Goal: Task Accomplishment & Management: Use online tool/utility

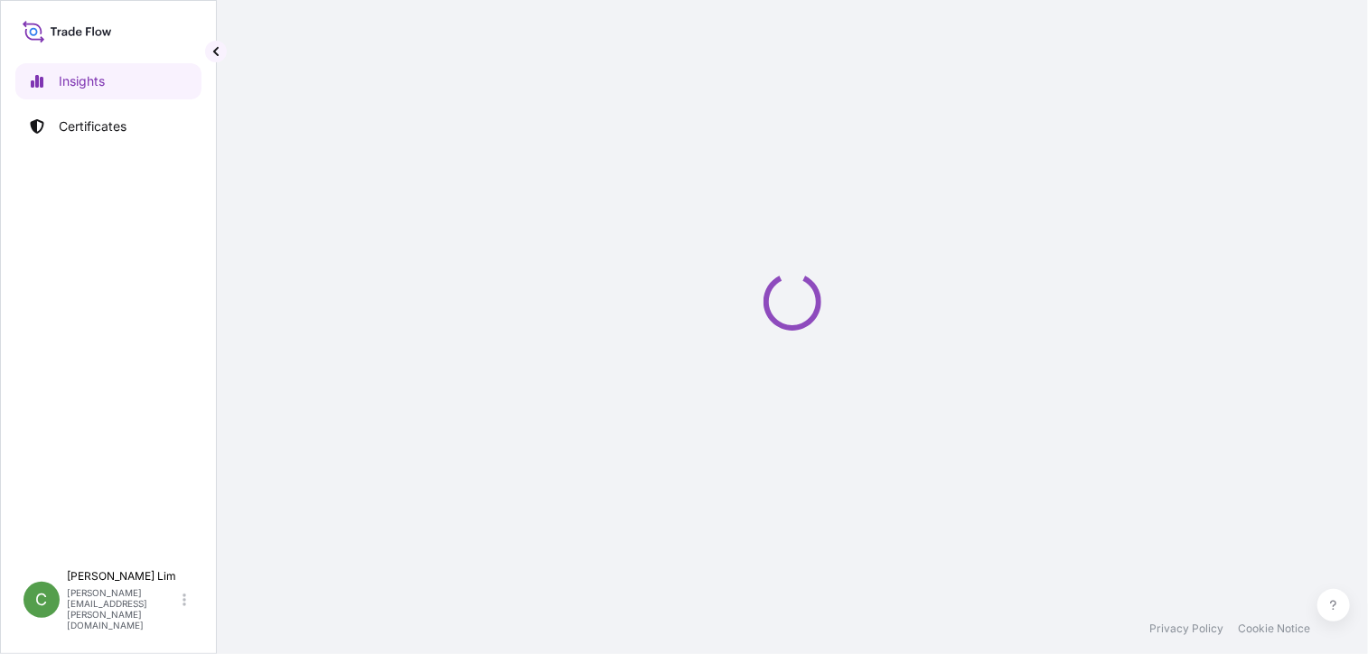
select select "2025"
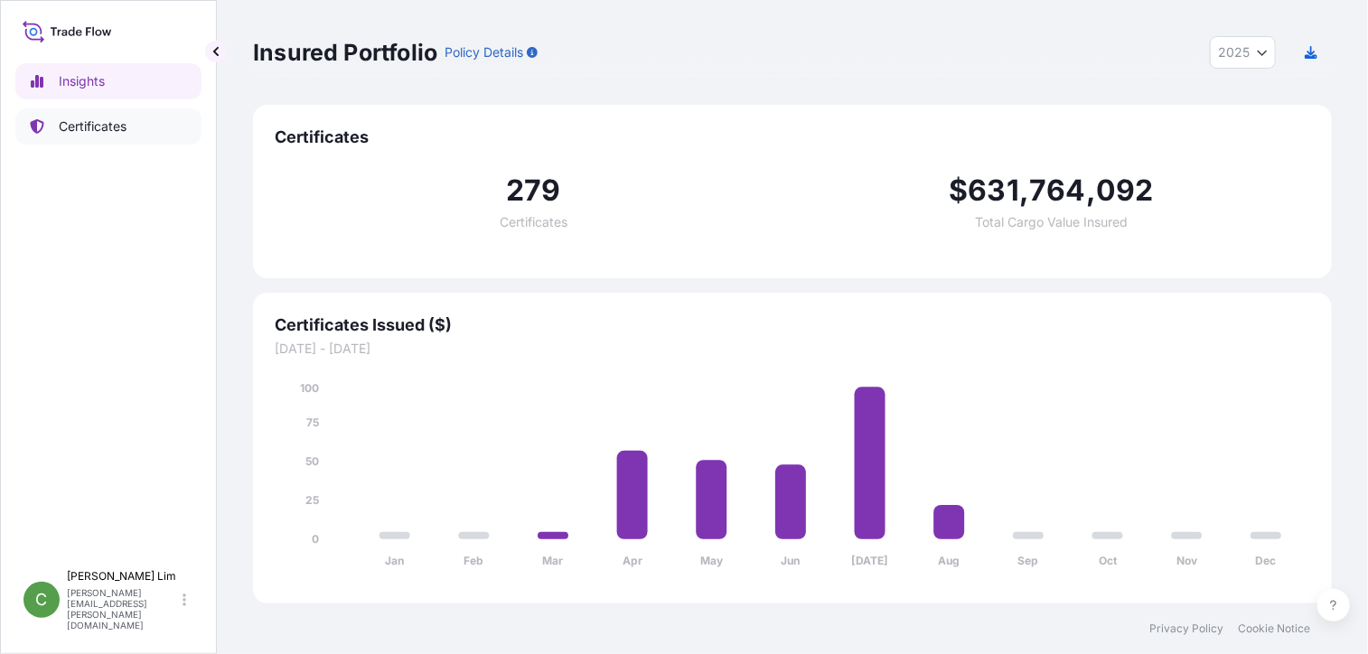
click at [104, 126] on p "Certificates" at bounding box center [93, 126] width 68 height 18
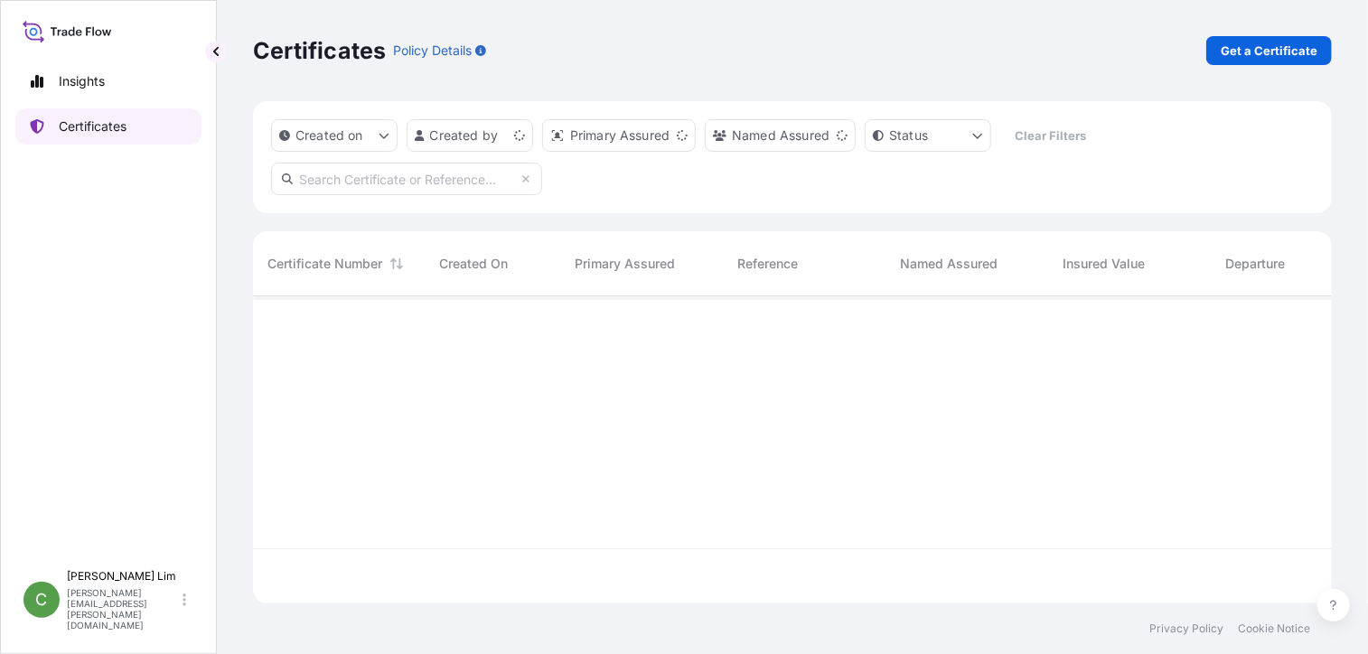
scroll to position [304, 1066]
click at [354, 180] on input "text" at bounding box center [406, 179] width 271 height 33
paste input "[PHONE_NUMBER]"
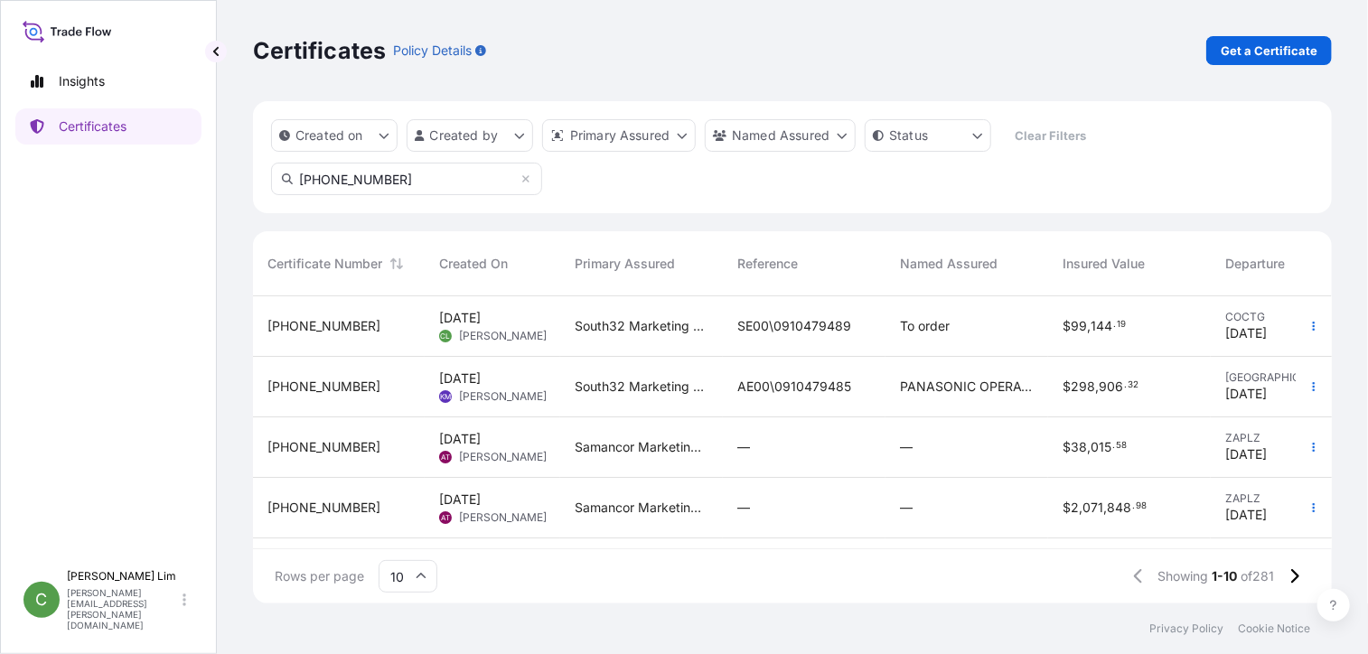
type input "[PHONE_NUMBER]"
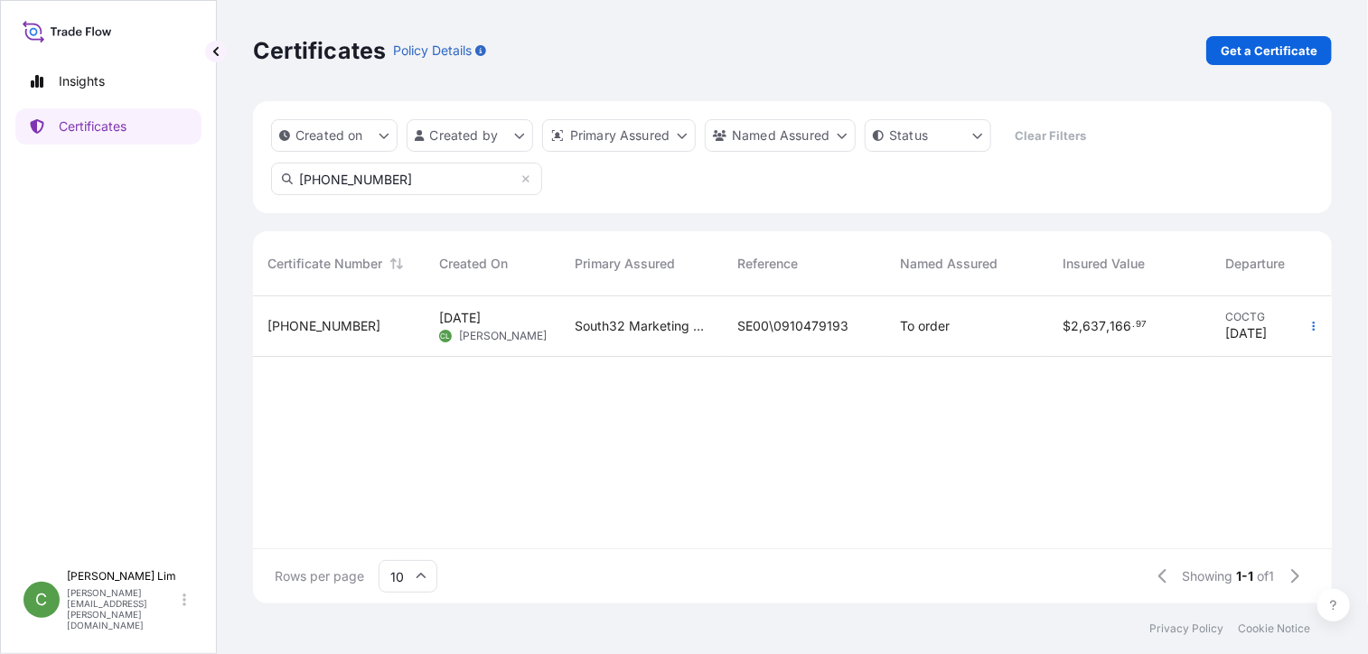
click at [334, 322] on span "[PHONE_NUMBER]" at bounding box center [324, 326] width 113 height 18
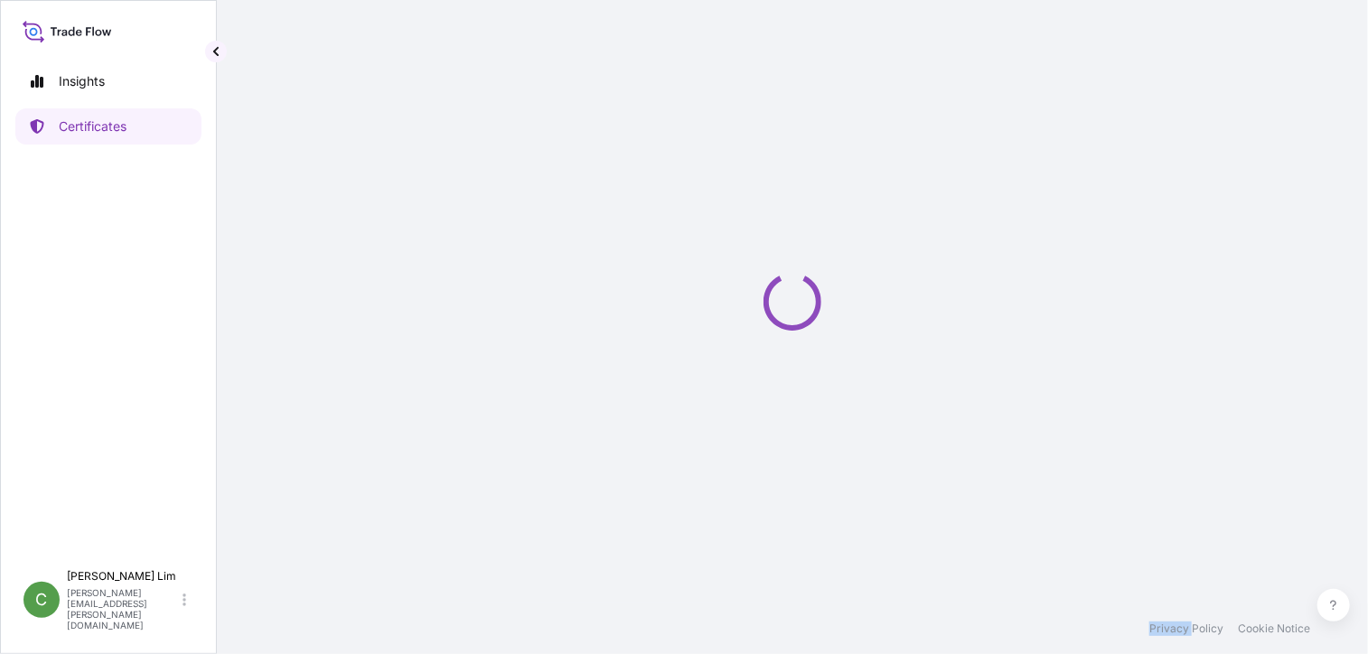
click at [334, 322] on div "Loading" at bounding box center [792, 302] width 1079 height 604
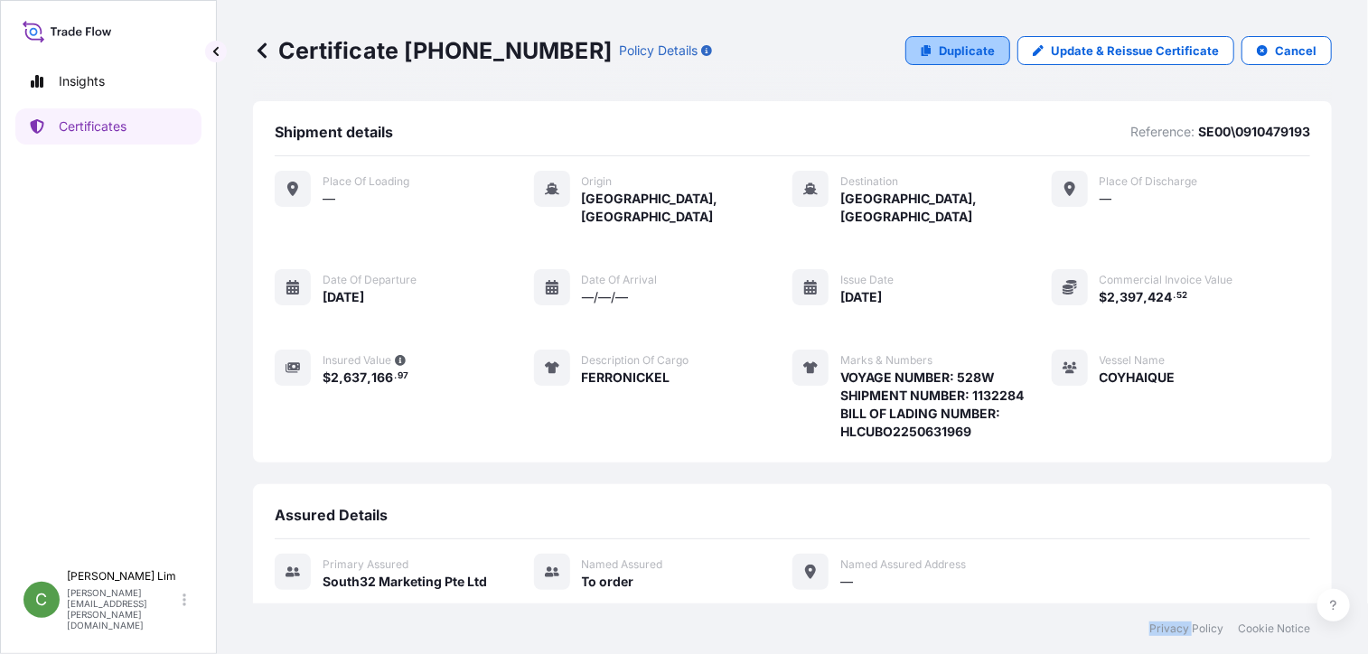
click at [962, 57] on p "Duplicate" at bounding box center [967, 51] width 56 height 18
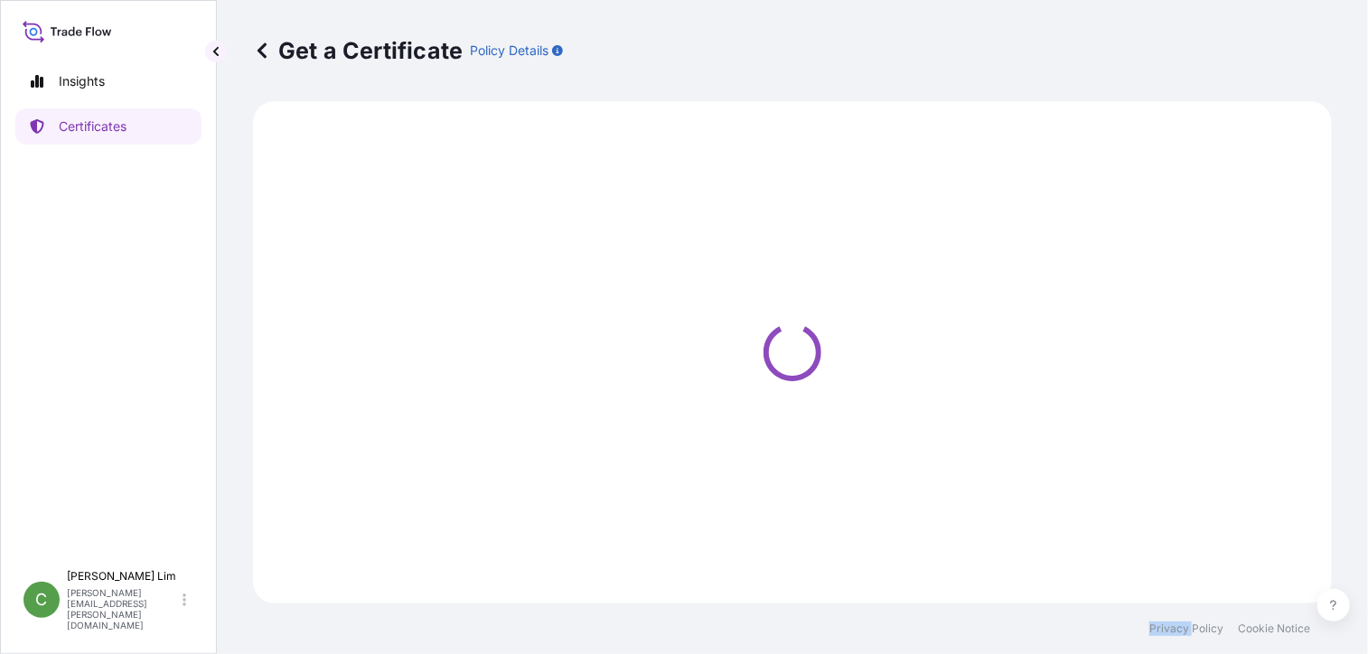
select select "Sea"
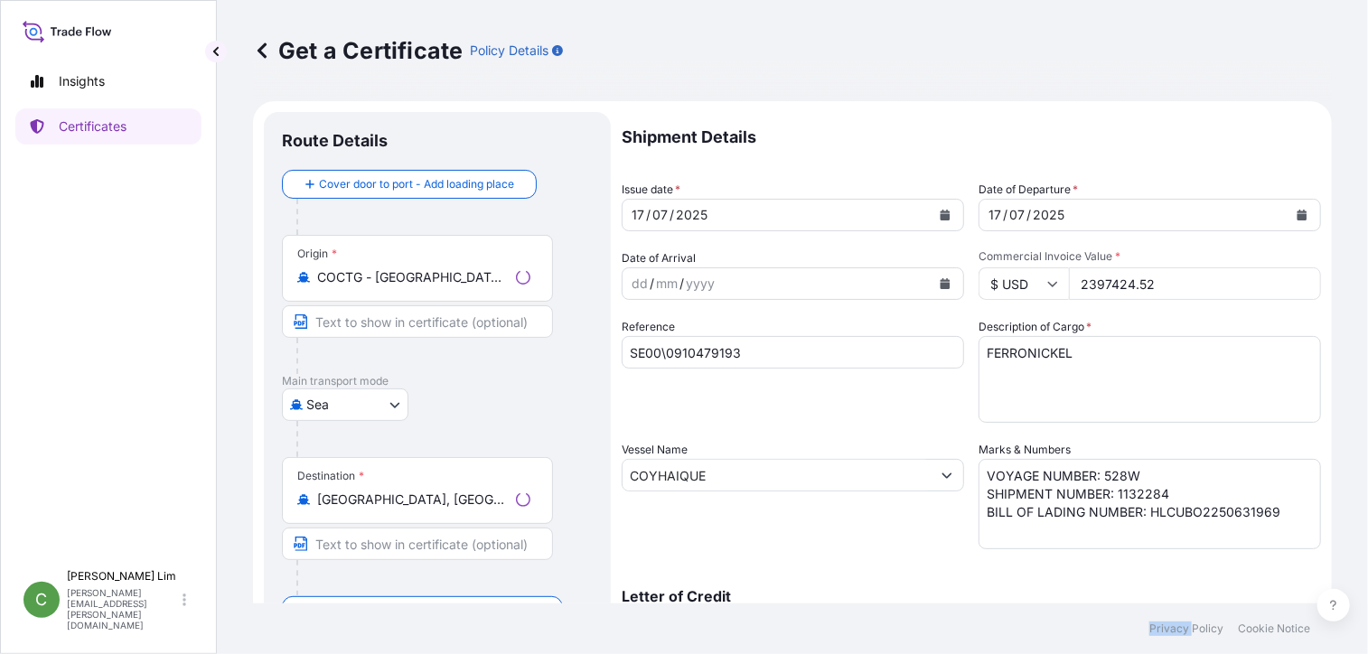
select select "31709"
click at [937, 209] on button "Calendar" at bounding box center [945, 215] width 29 height 29
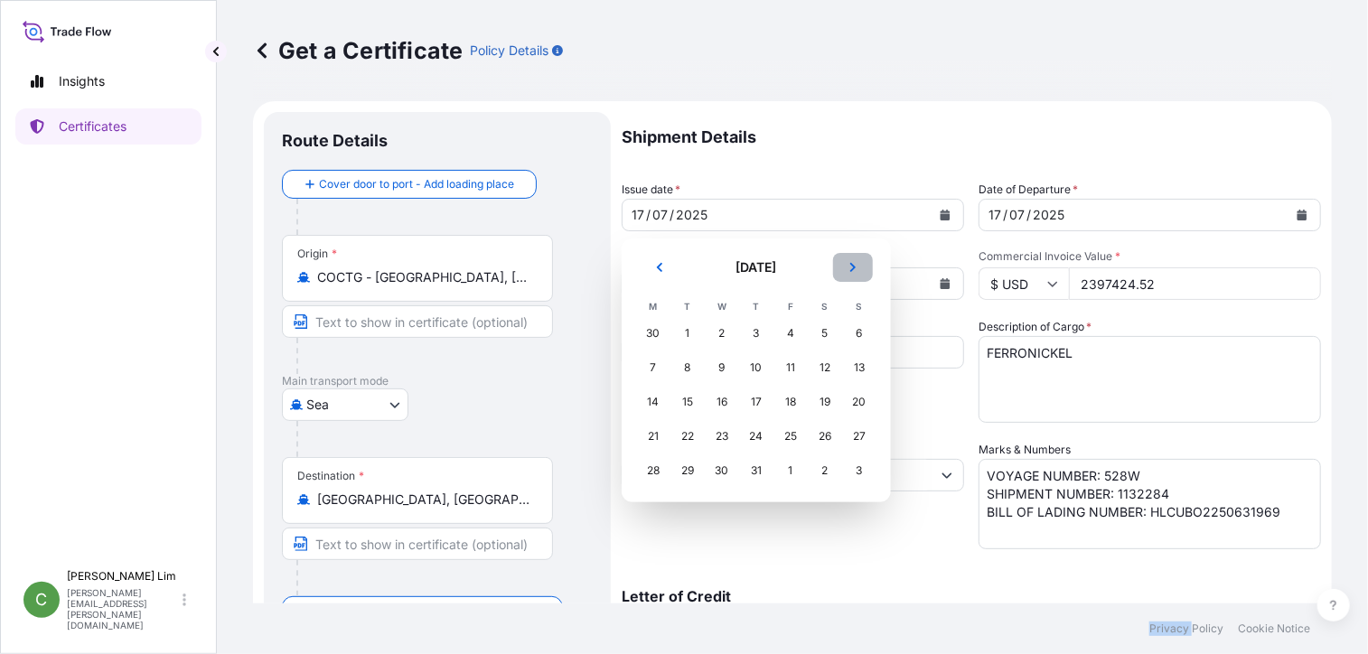
click at [853, 267] on icon "Next" at bounding box center [852, 267] width 5 height 9
click at [680, 401] on div "12" at bounding box center [687, 402] width 33 height 33
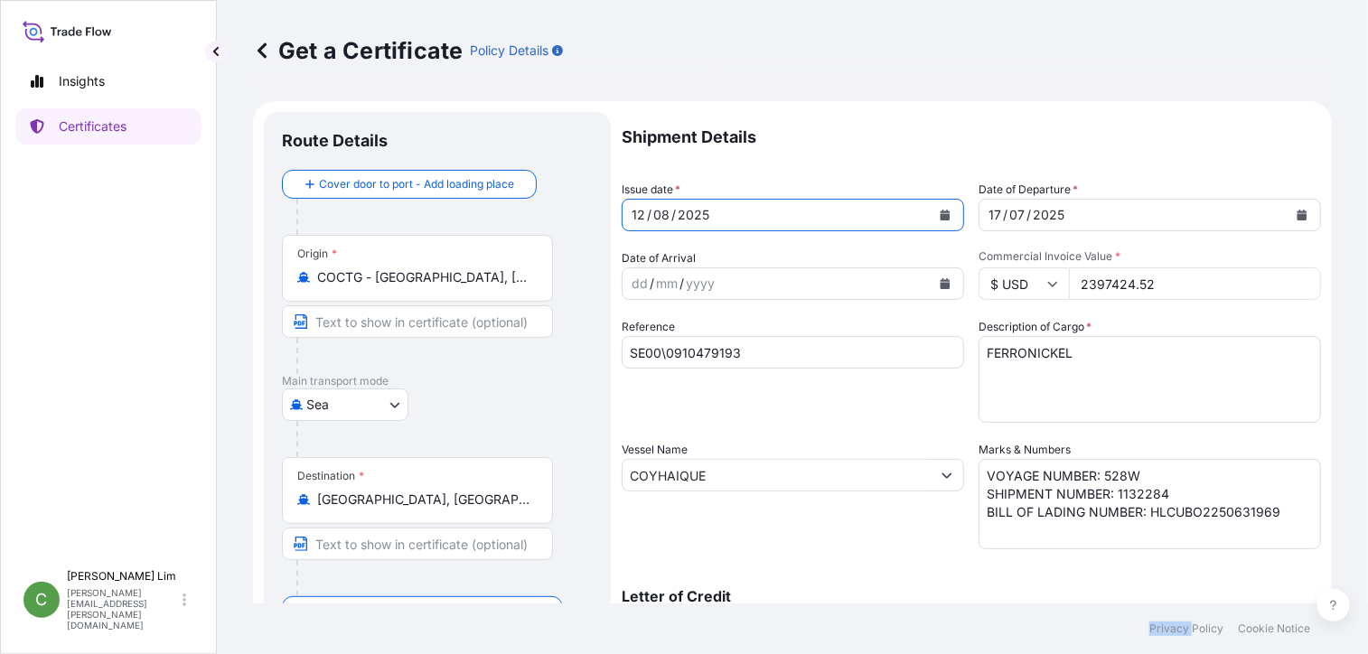
click at [1297, 213] on icon "Calendar" at bounding box center [1302, 215] width 11 height 11
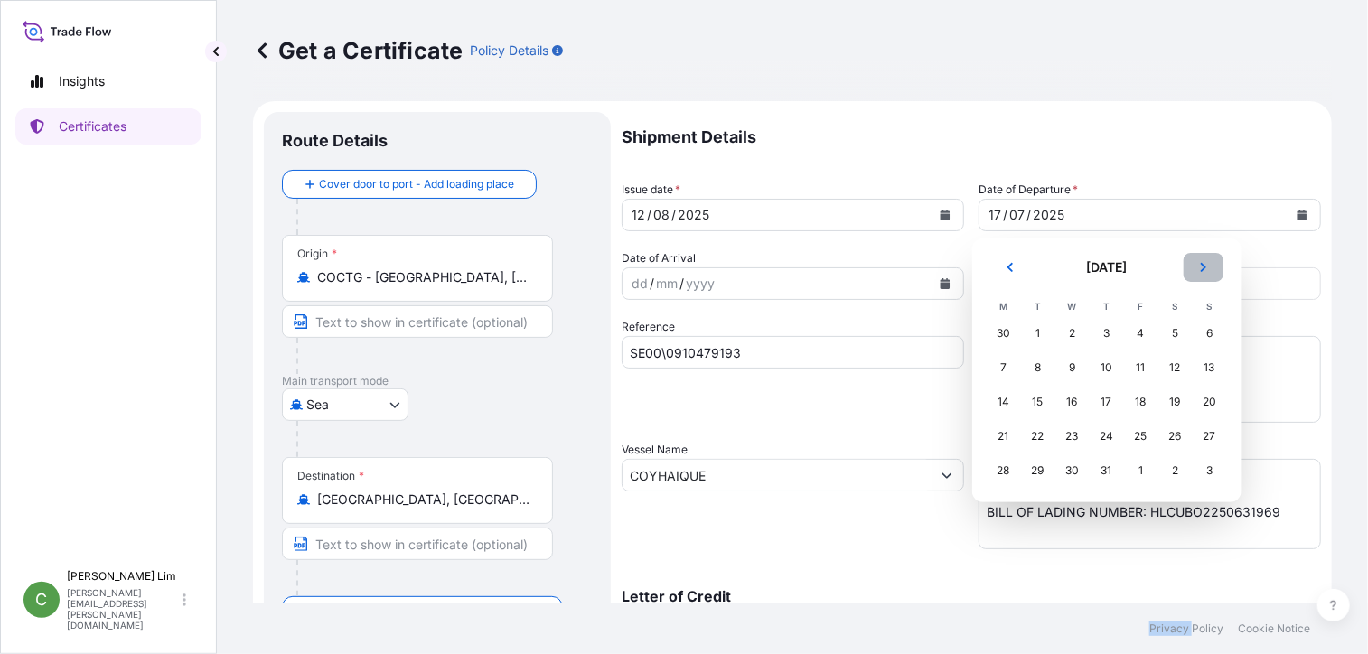
click at [1208, 268] on button "Next" at bounding box center [1204, 267] width 40 height 29
click at [1038, 405] on div "12" at bounding box center [1038, 402] width 33 height 33
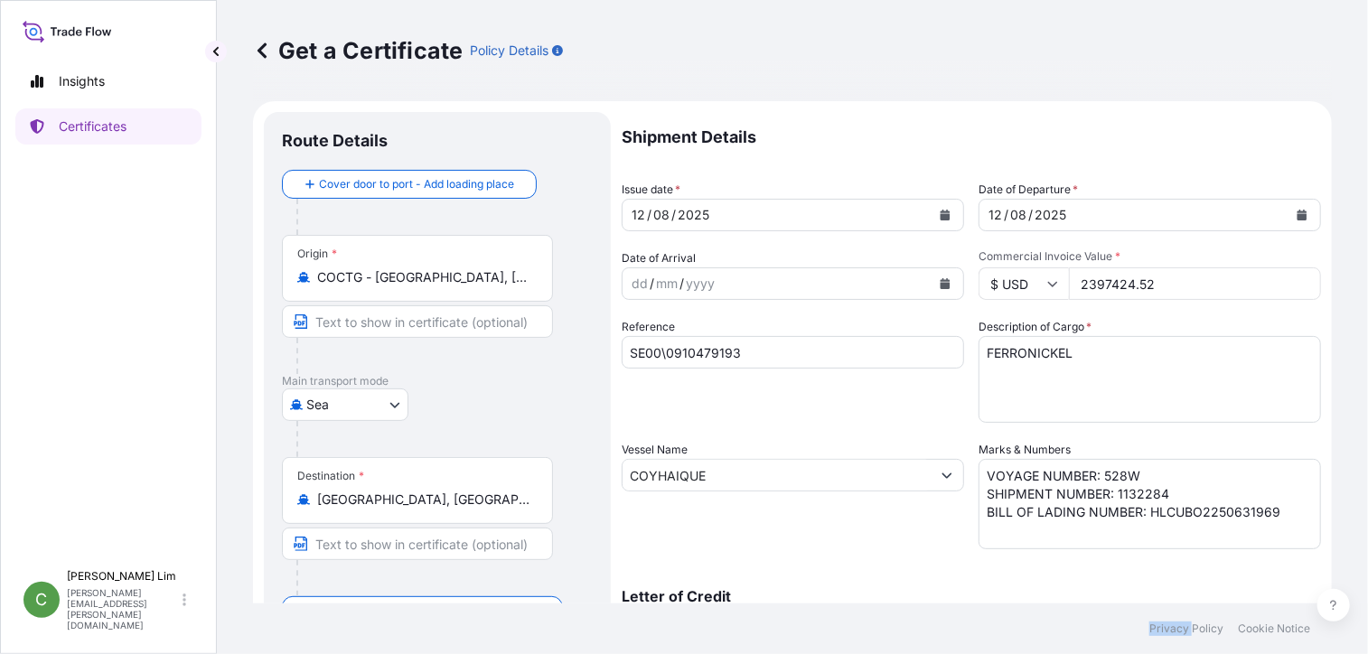
click at [999, 589] on p "Letter of Credit" at bounding box center [972, 596] width 700 height 14
drag, startPoint x: 1179, startPoint y: 279, endPoint x: 1052, endPoint y: 281, distance: 127.4
click at [1052, 281] on div "$ USD 2397424.52" at bounding box center [1150, 284] width 343 height 33
paste input "88883.44"
type input "2388883.44"
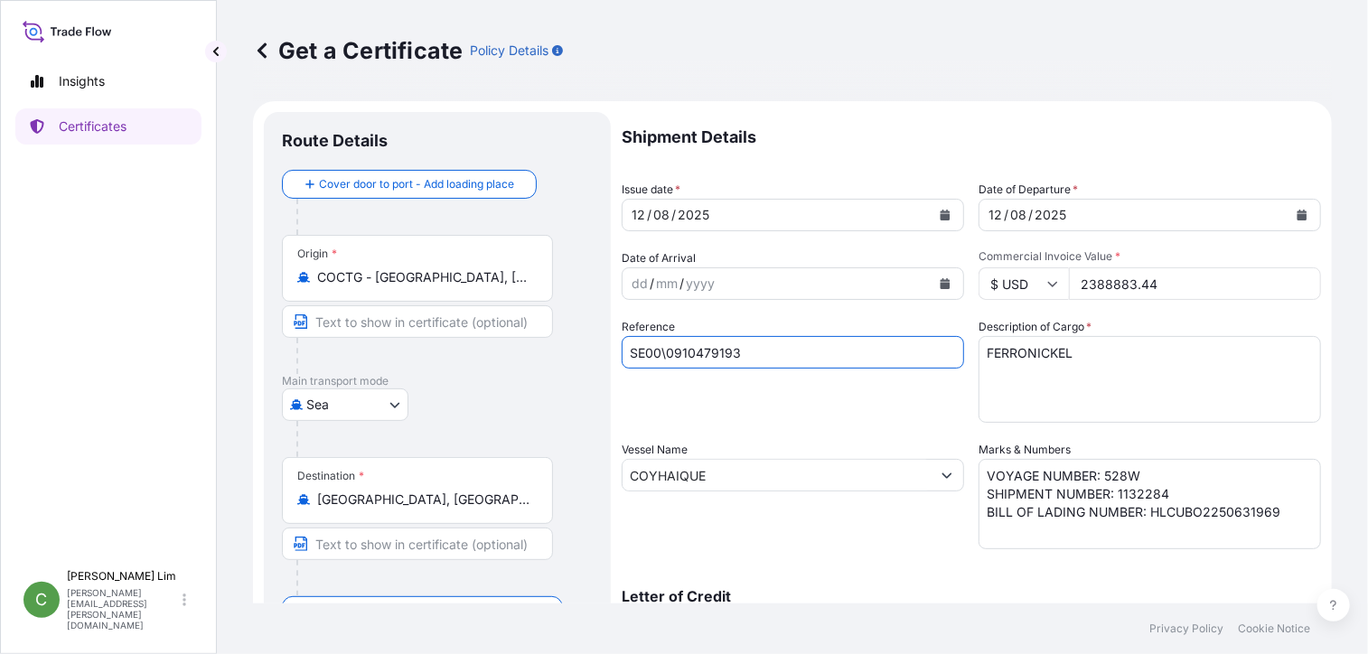
drag, startPoint x: 745, startPoint y: 361, endPoint x: 569, endPoint y: 343, distance: 176.2
click at [569, 343] on form "Route Details Cover door to port - Add loading place Place of loading Road / In…" at bounding box center [792, 499] width 1079 height 796
paste input "497"
type input "SE00\0910479497"
click at [302, 353] on div at bounding box center [424, 356] width 257 height 36
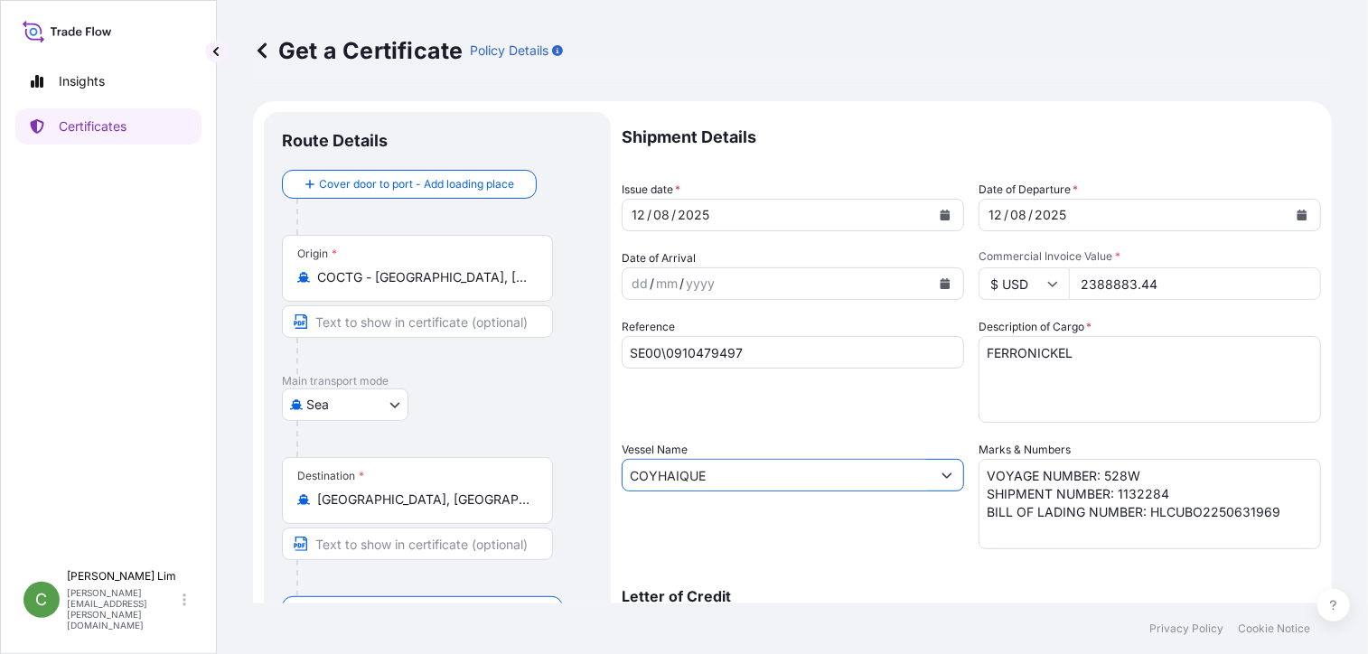
drag, startPoint x: 727, startPoint y: 481, endPoint x: 587, endPoint y: 477, distance: 140.1
click at [587, 477] on form "Route Details Cover door to port - Add loading place Place of loading Road / In…" at bounding box center [792, 499] width 1079 height 796
paste input "MAERSK [PERSON_NAME]"
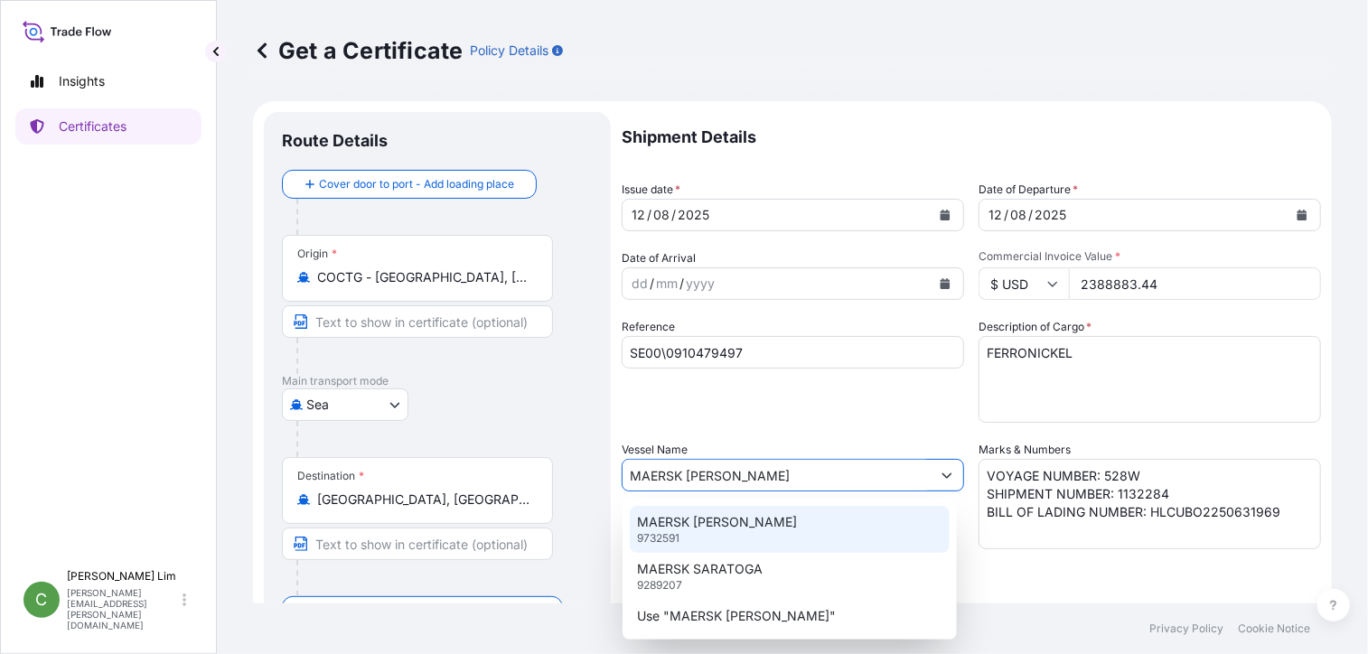
click at [737, 527] on div "MAERSK [PERSON_NAME] 9732591" at bounding box center [790, 529] width 320 height 47
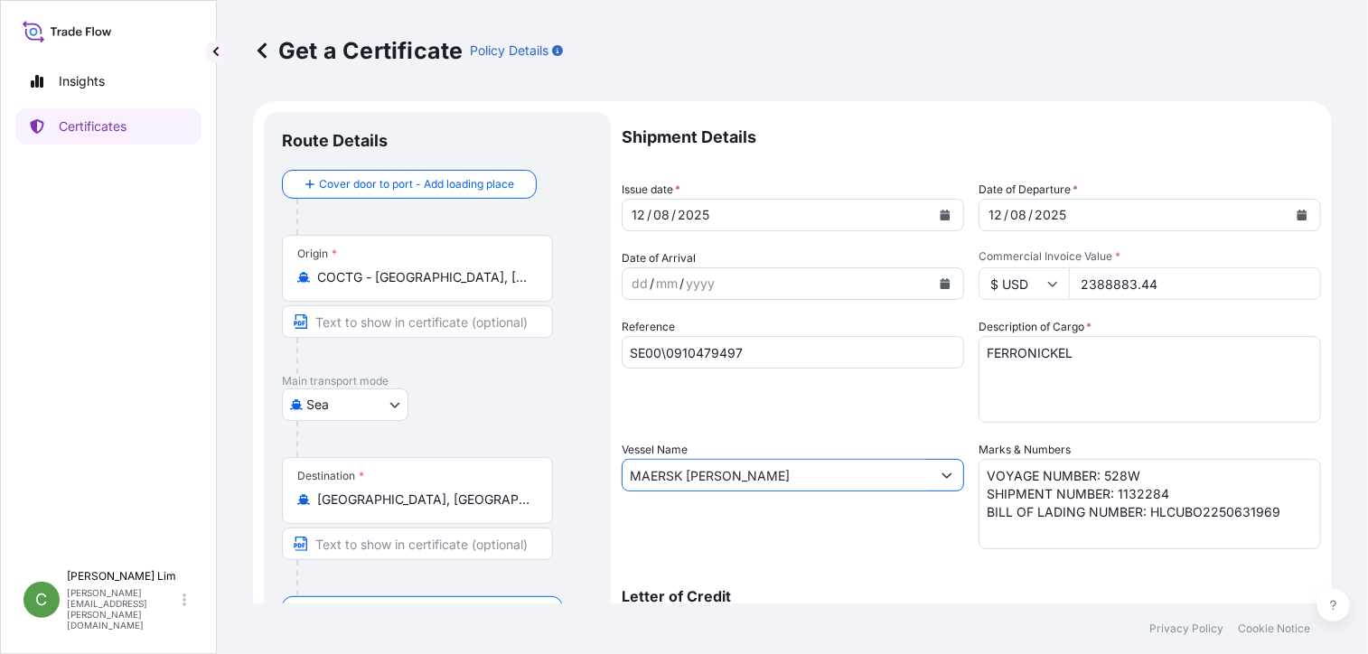
type input "MAERSK [PERSON_NAME]"
drag, startPoint x: 1031, startPoint y: 581, endPoint x: 1080, endPoint y: 588, distance: 49.3
click at [1080, 588] on div "Letter of Credit This shipment has a letter of credit Letter of credit * Letter…" at bounding box center [972, 603] width 700 height 70
click at [1080, 589] on p "Letter of Credit" at bounding box center [972, 596] width 700 height 14
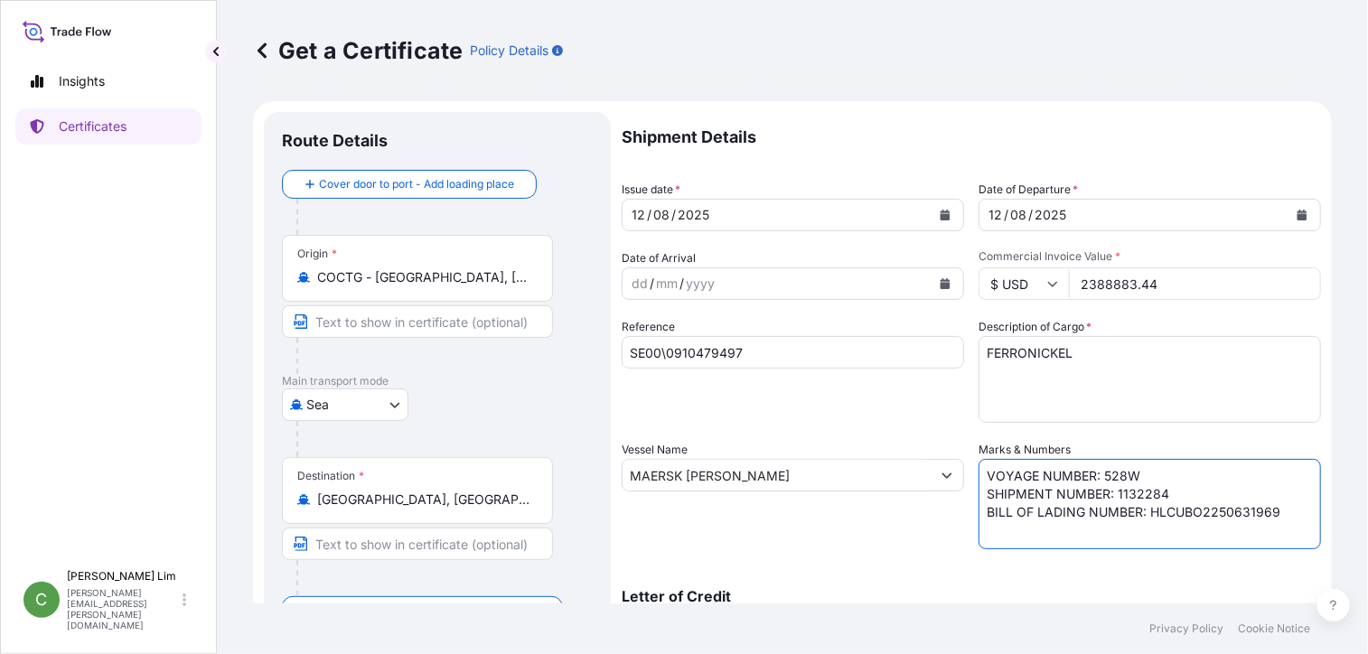
drag, startPoint x: 1099, startPoint y: 479, endPoint x: 1139, endPoint y: 473, distance: 40.3
click at [1139, 473] on textarea "VOYAGE NUMBER: 528W SHIPMENT NUMBER: 1132284 BILL OF LADING NUMBER: HLCUBO22506…" at bounding box center [1150, 504] width 343 height 90
paste textarea "31"
click at [1096, 590] on p "Letter of Credit" at bounding box center [972, 596] width 700 height 14
drag, startPoint x: 1119, startPoint y: 494, endPoint x: 1167, endPoint y: 487, distance: 48.4
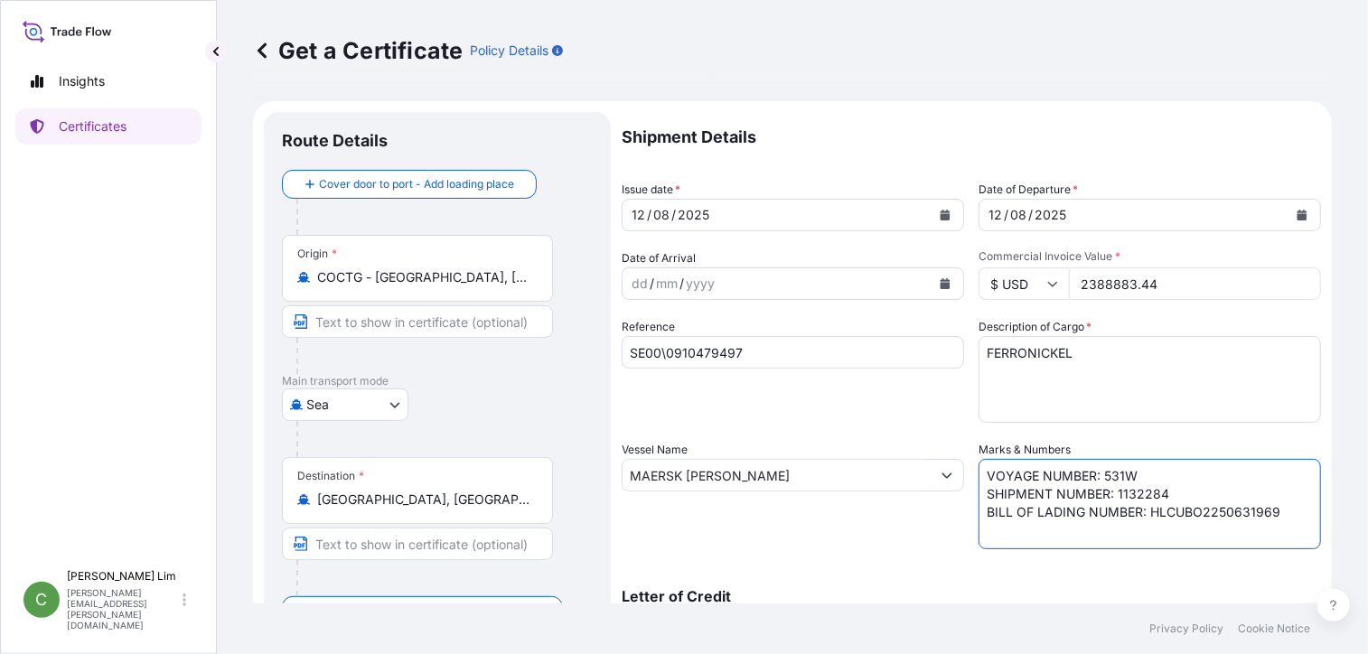
click at [1167, 487] on textarea "VOYAGE NUMBER: 528W SHIPMENT NUMBER: 1132284 BILL OF LADING NUMBER: HLCUBO22506…" at bounding box center [1150, 504] width 343 height 90
paste textarea "1132520"
drag, startPoint x: 1140, startPoint y: 510, endPoint x: 1337, endPoint y: 509, distance: 197.0
click at [1337, 509] on div "Get a Certificate Policy Details Route Details Cover door to port - Add loading…" at bounding box center [792, 302] width 1151 height 604
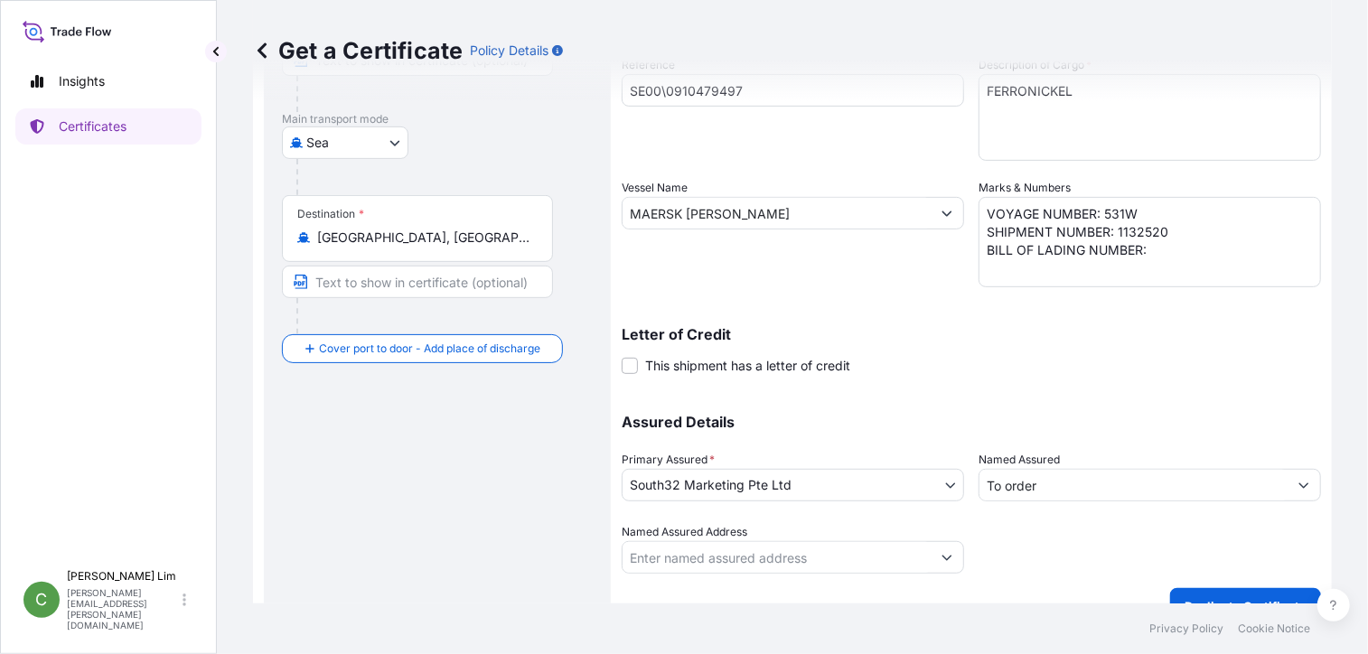
scroll to position [293, 0]
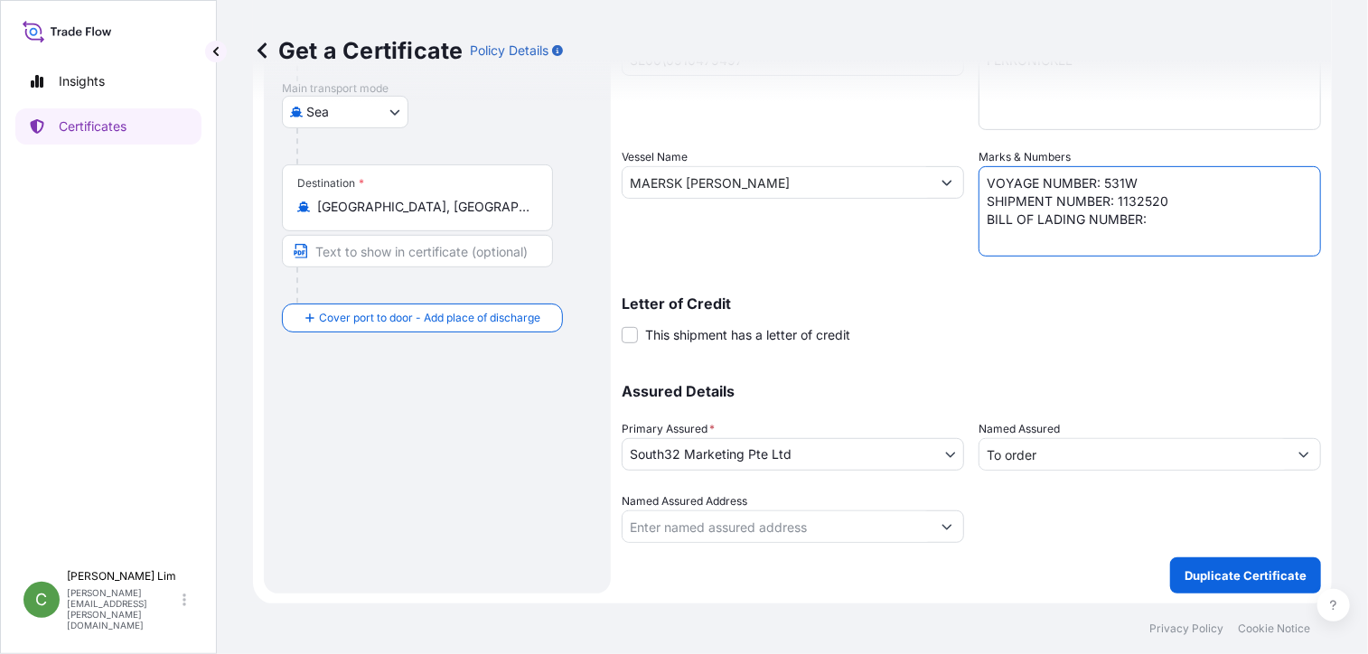
click at [1153, 217] on textarea "VOYAGE NUMBER: 528W SHIPMENT NUMBER: 1132284 BILL OF LADING NUMBER: HLCUBO22506…" at bounding box center [1150, 211] width 343 height 90
paste textarea "257012910"
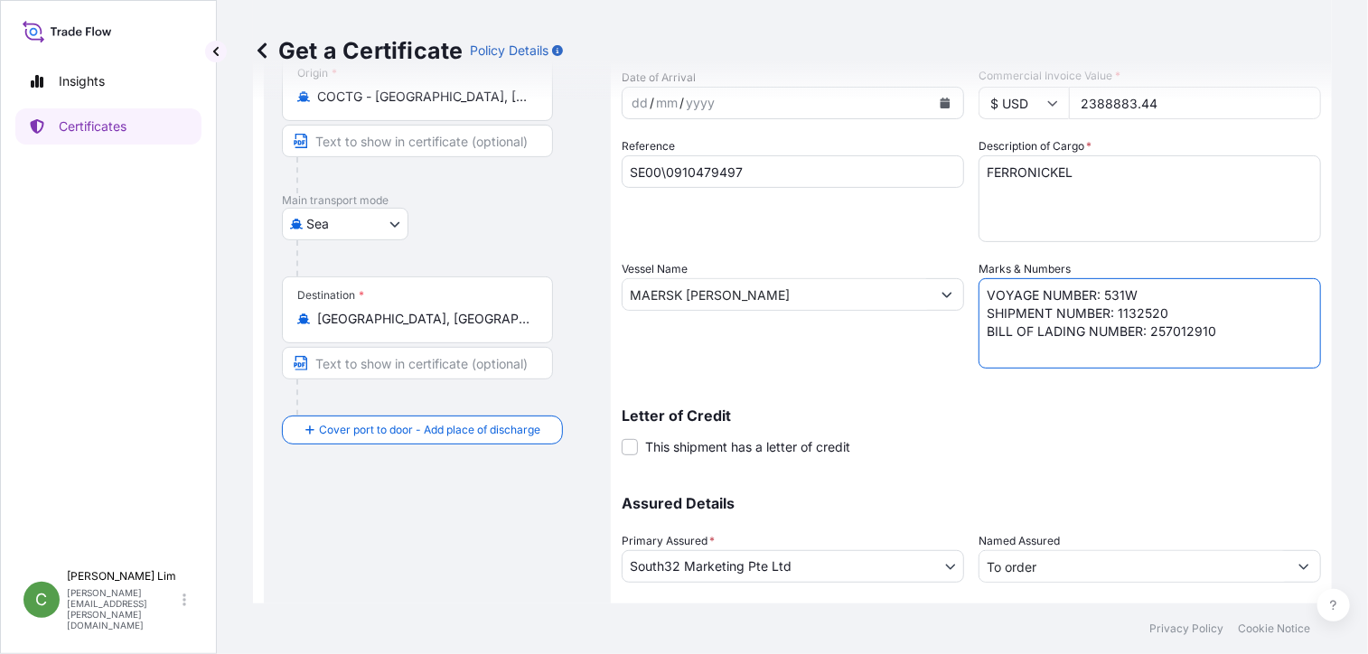
scroll to position [0, 0]
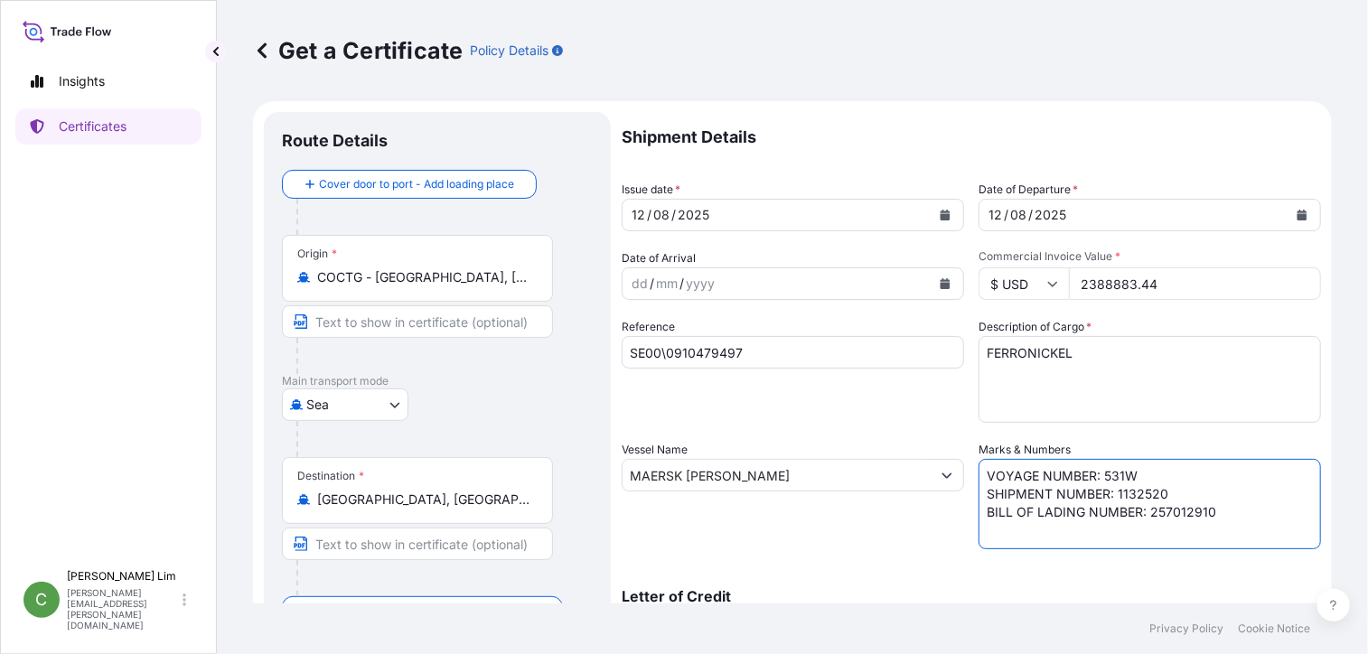
type textarea "VOYAGE NUMBER: 531W SHIPMENT NUMBER: 1132520 BILL OF LADING NUMBER: 257012910"
click at [674, 584] on div "Letter of Credit This shipment has a letter of credit Letter of credit * Letter…" at bounding box center [972, 603] width 700 height 70
click at [490, 129] on div "Route Details Cover door to port - Add loading place Place of loading Road / [G…" at bounding box center [437, 499] width 347 height 775
click at [557, 391] on div "[GEOGRAPHIC_DATA]" at bounding box center [437, 405] width 311 height 33
click at [1194, 361] on textarea "FERRONICKEL" at bounding box center [1150, 379] width 343 height 87
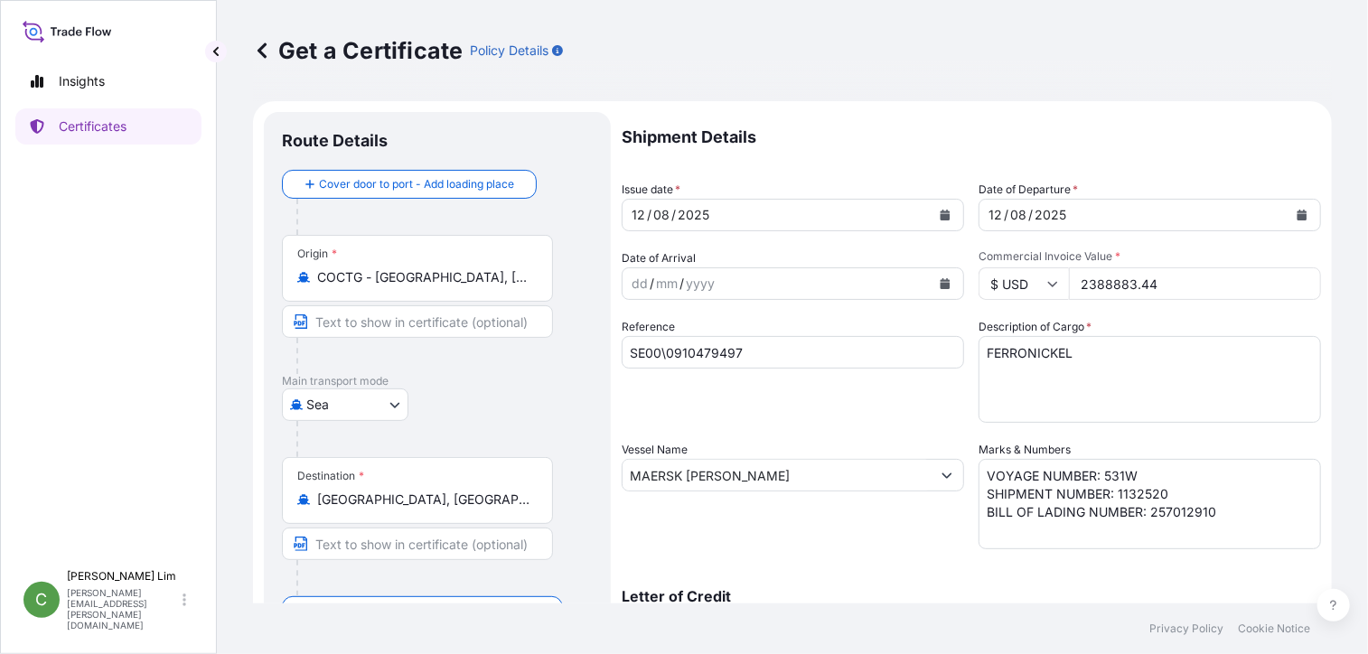
click at [1258, 520] on textarea "VOYAGE NUMBER: 528W SHIPMENT NUMBER: 1132284 BILL OF LADING NUMBER: HLCUBO22506…" at bounding box center [1150, 504] width 343 height 90
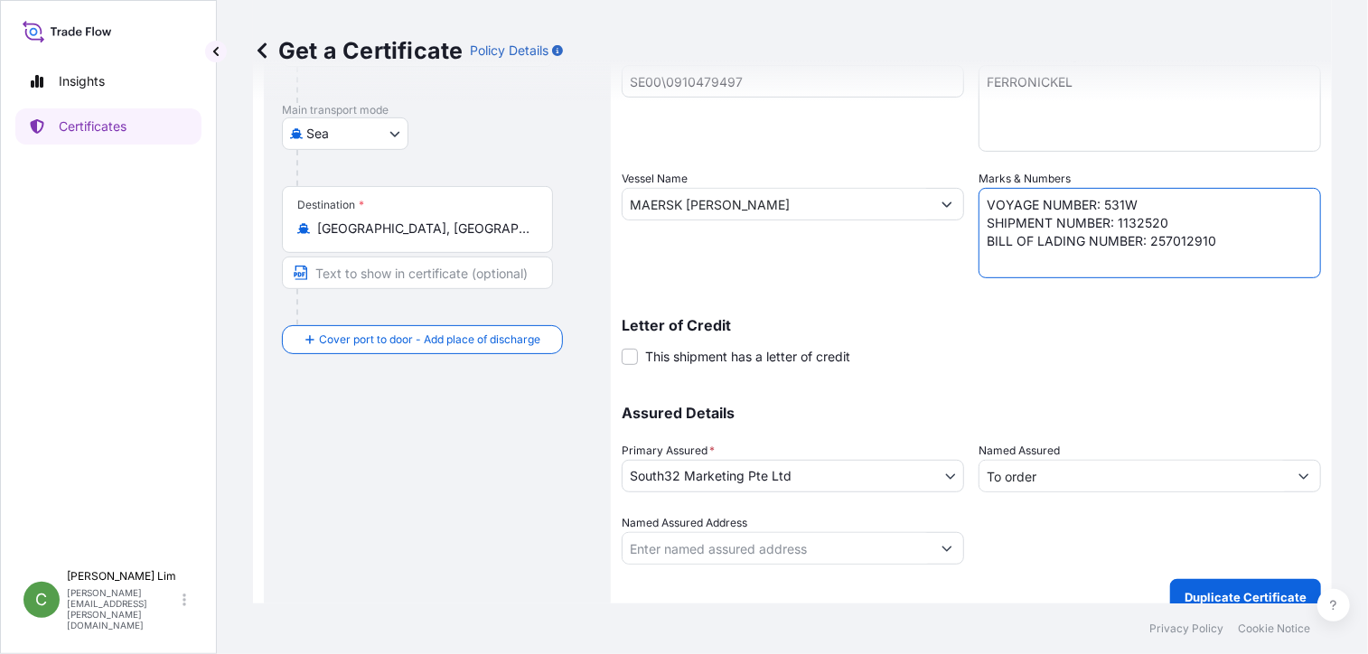
scroll to position [293, 0]
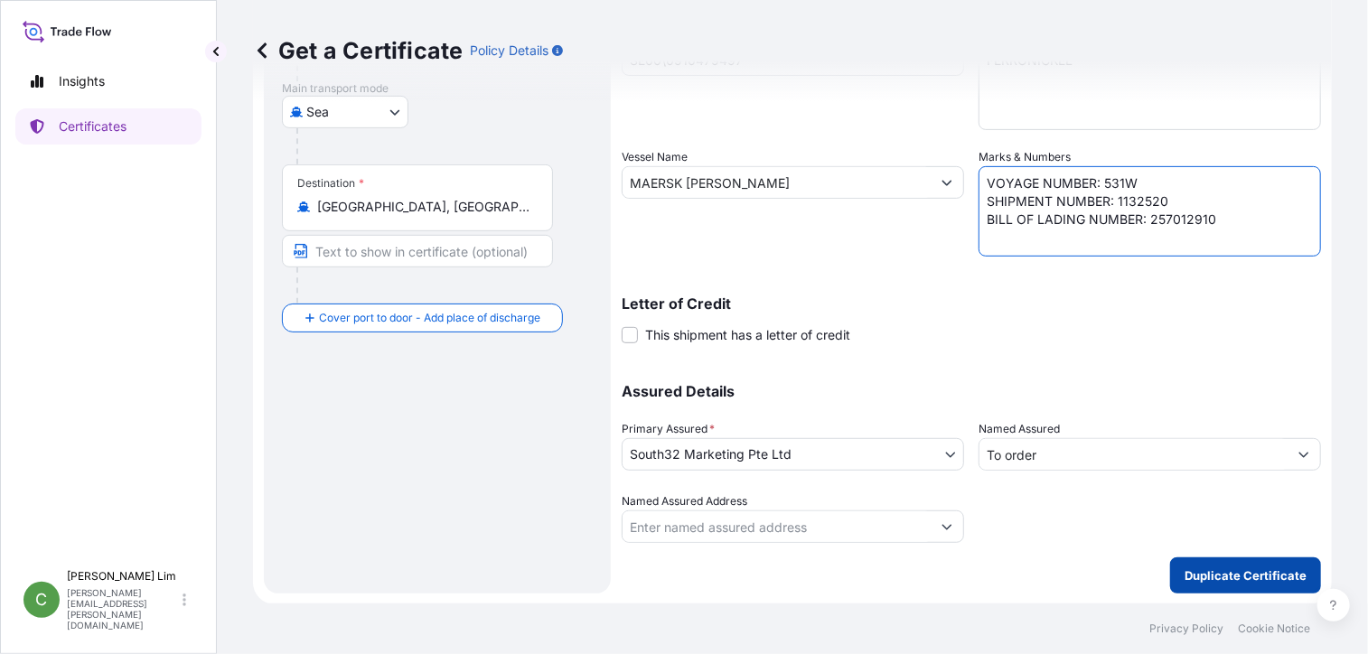
click at [1231, 574] on p "Duplicate Certificate" at bounding box center [1246, 576] width 122 height 18
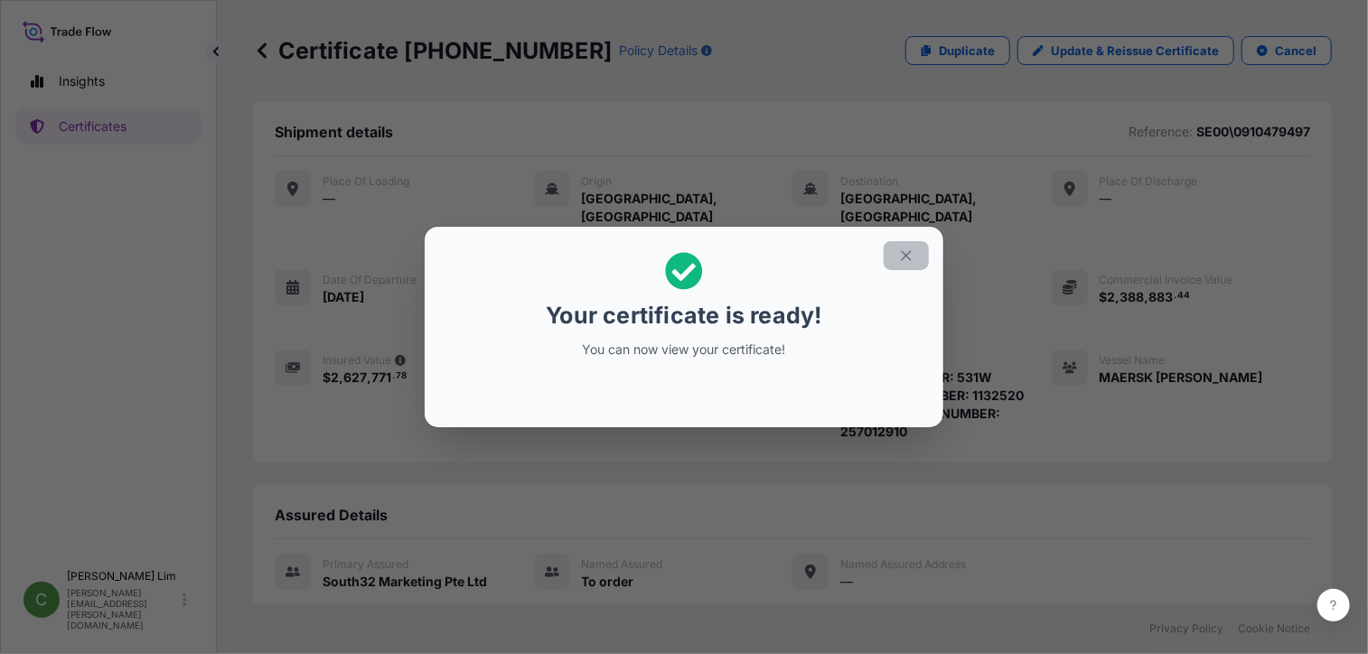
click at [911, 259] on icon "button" at bounding box center [906, 255] width 10 height 10
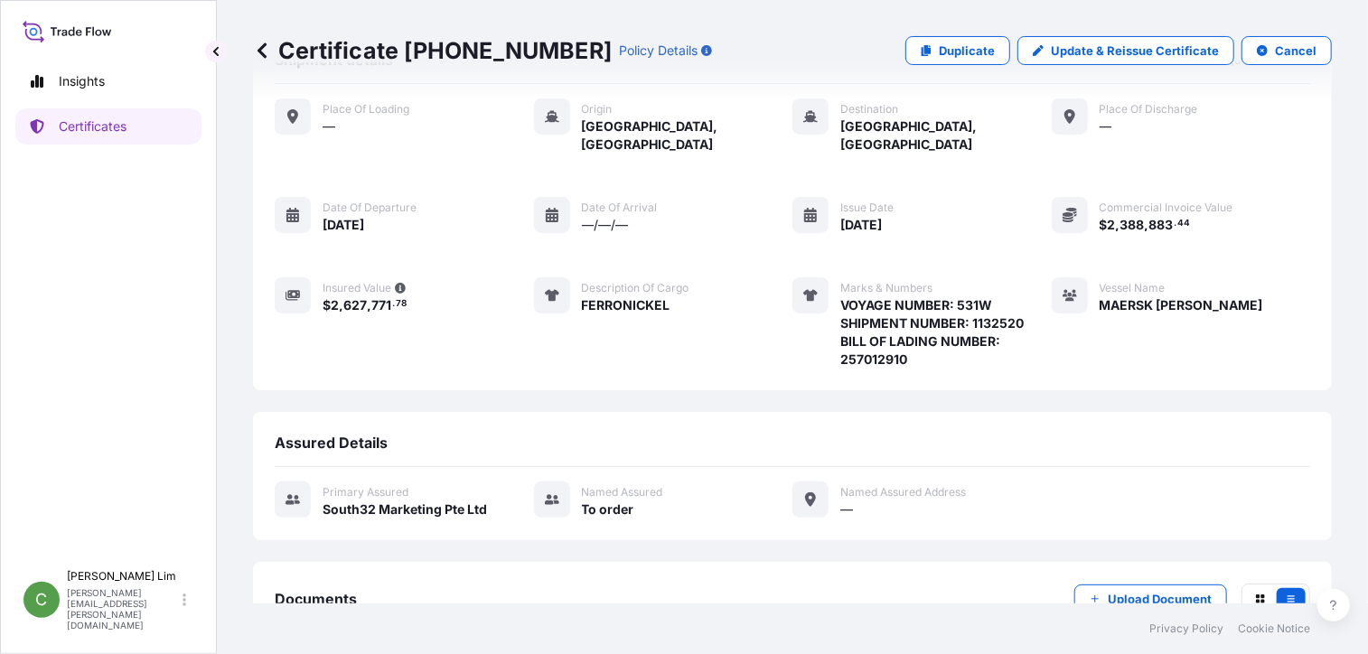
scroll to position [177, 0]
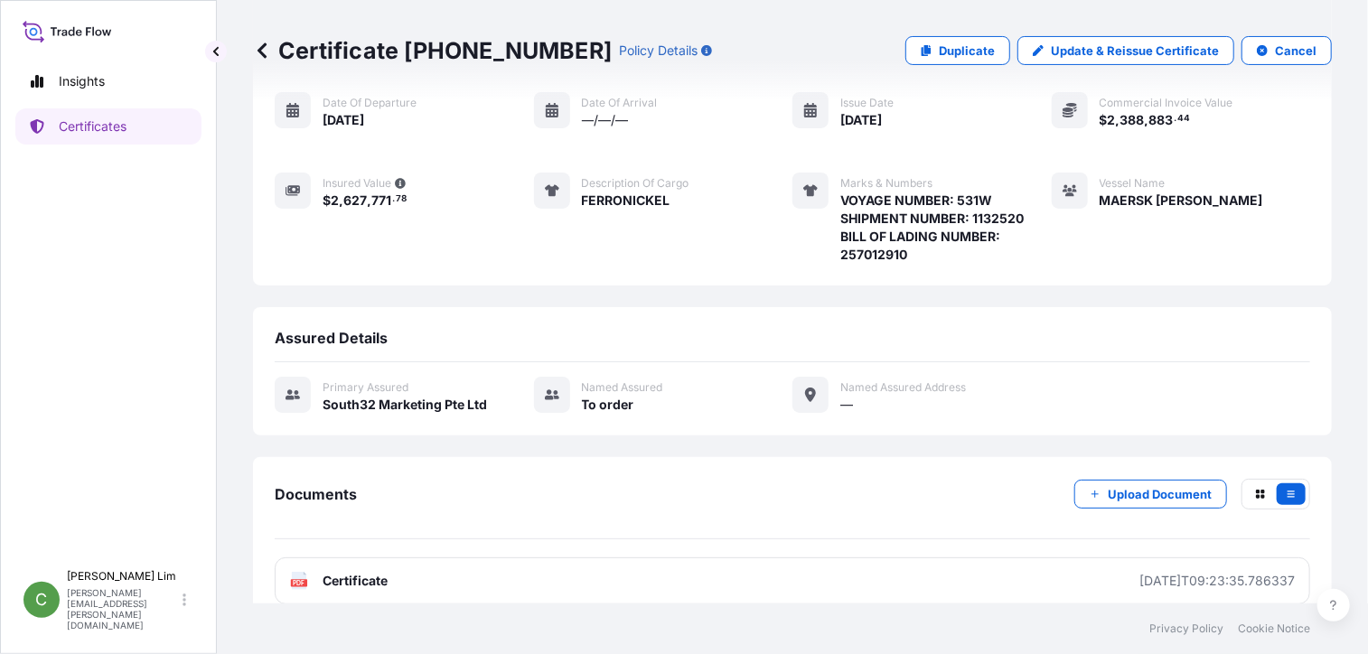
drag, startPoint x: 946, startPoint y: 626, endPoint x: 445, endPoint y: 614, distance: 501.7
click at [946, 626] on footer "Privacy Policy Cookie Notice" at bounding box center [792, 629] width 1151 height 51
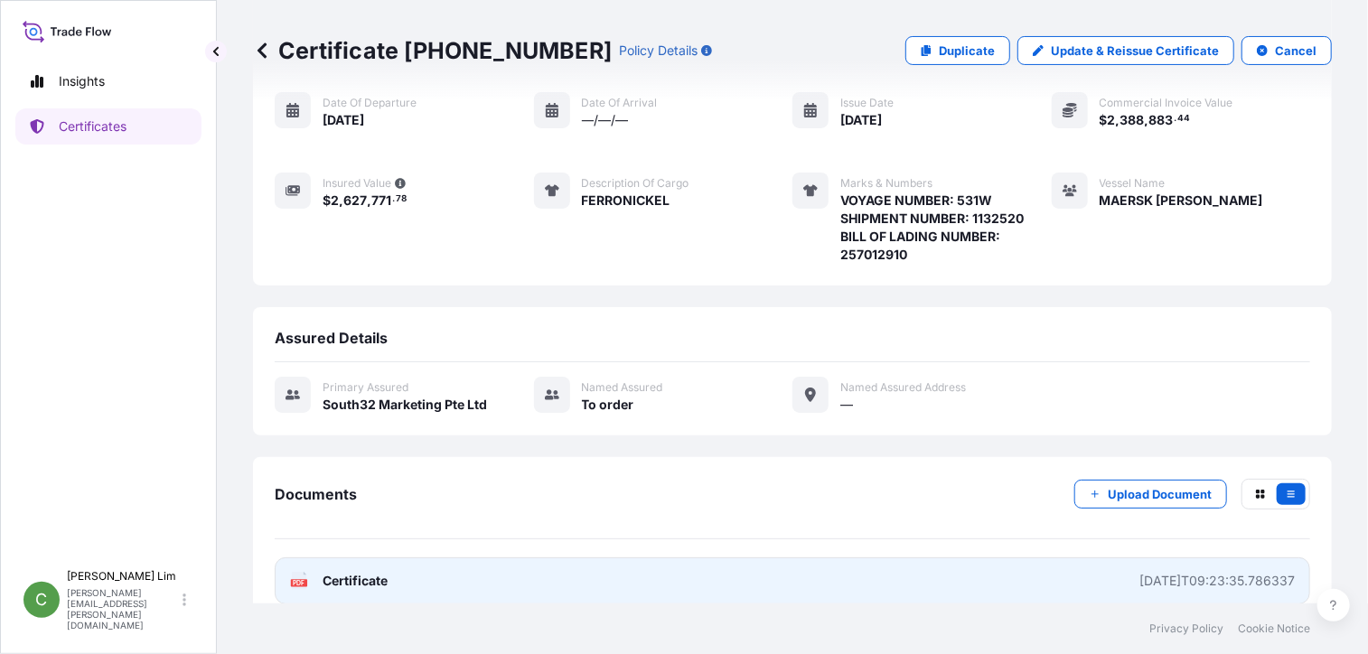
click at [345, 572] on span "Certificate" at bounding box center [355, 581] width 65 height 18
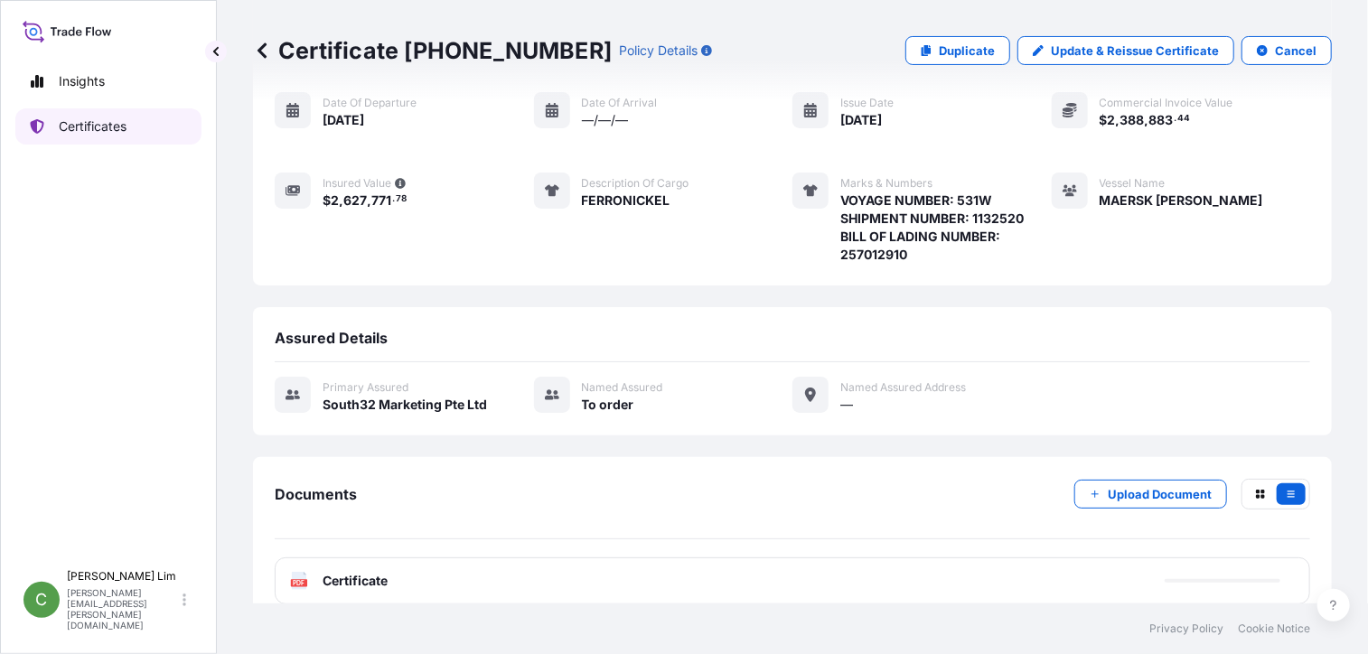
click at [119, 125] on p "Certificates" at bounding box center [93, 126] width 68 height 18
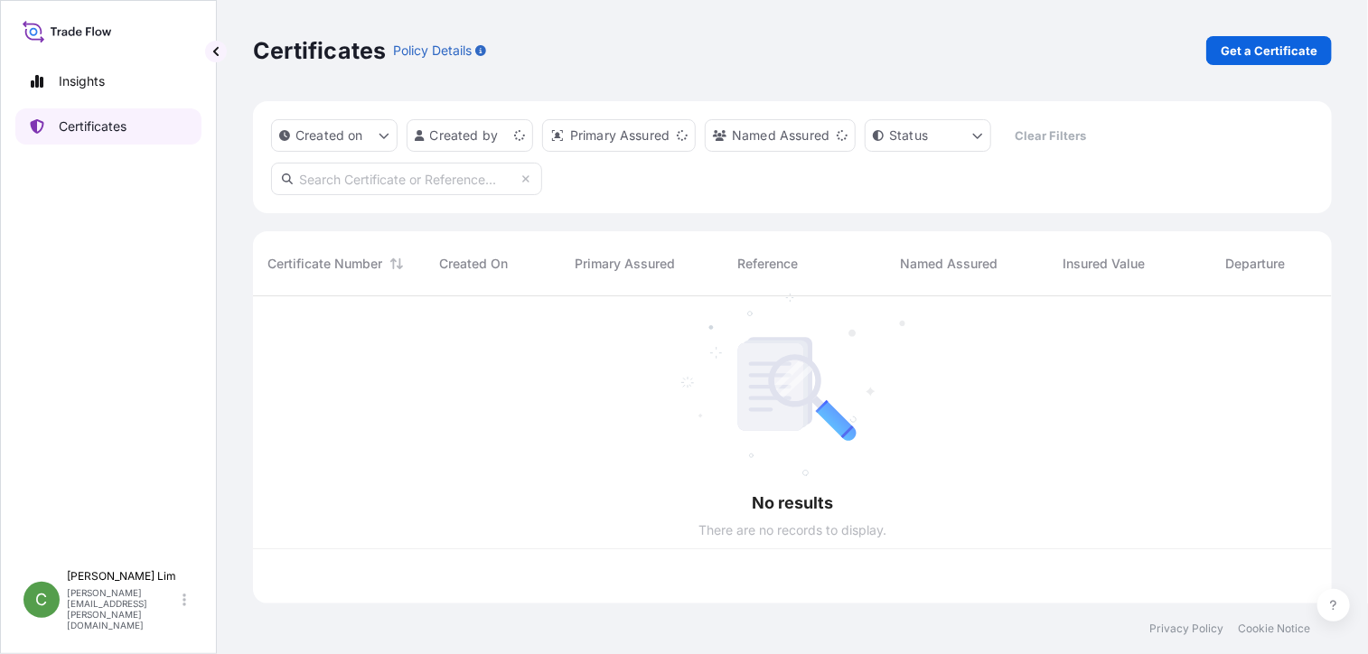
scroll to position [304, 1066]
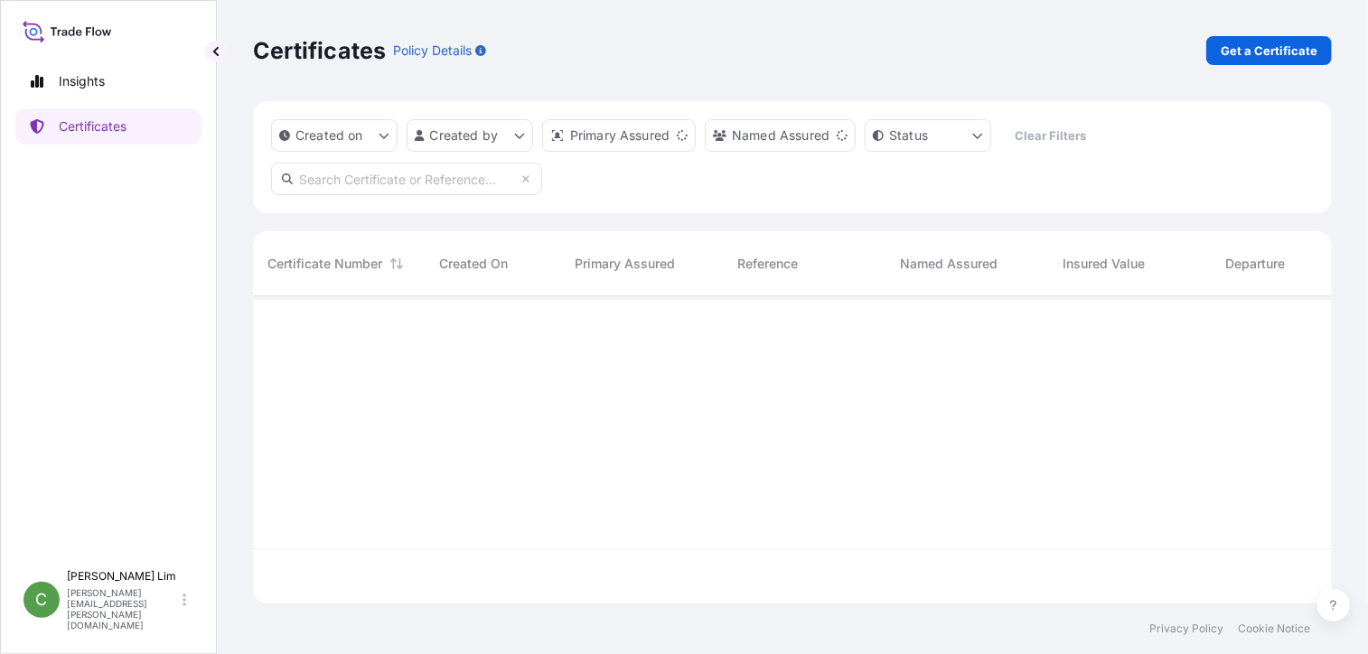
click at [327, 172] on input "text" at bounding box center [406, 179] width 271 height 33
paste input "[PHONE_NUMBER]"
type input "[PHONE_NUMBER]"
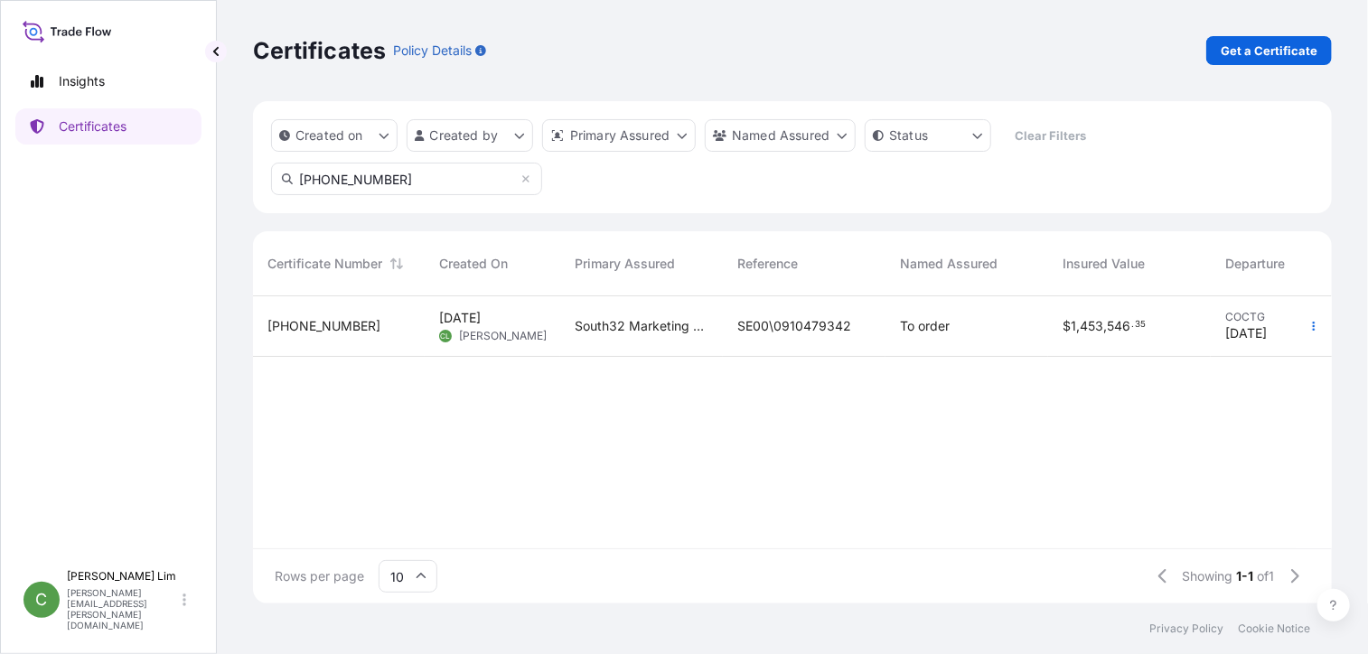
click at [302, 320] on span "[PHONE_NUMBER]" at bounding box center [324, 326] width 113 height 18
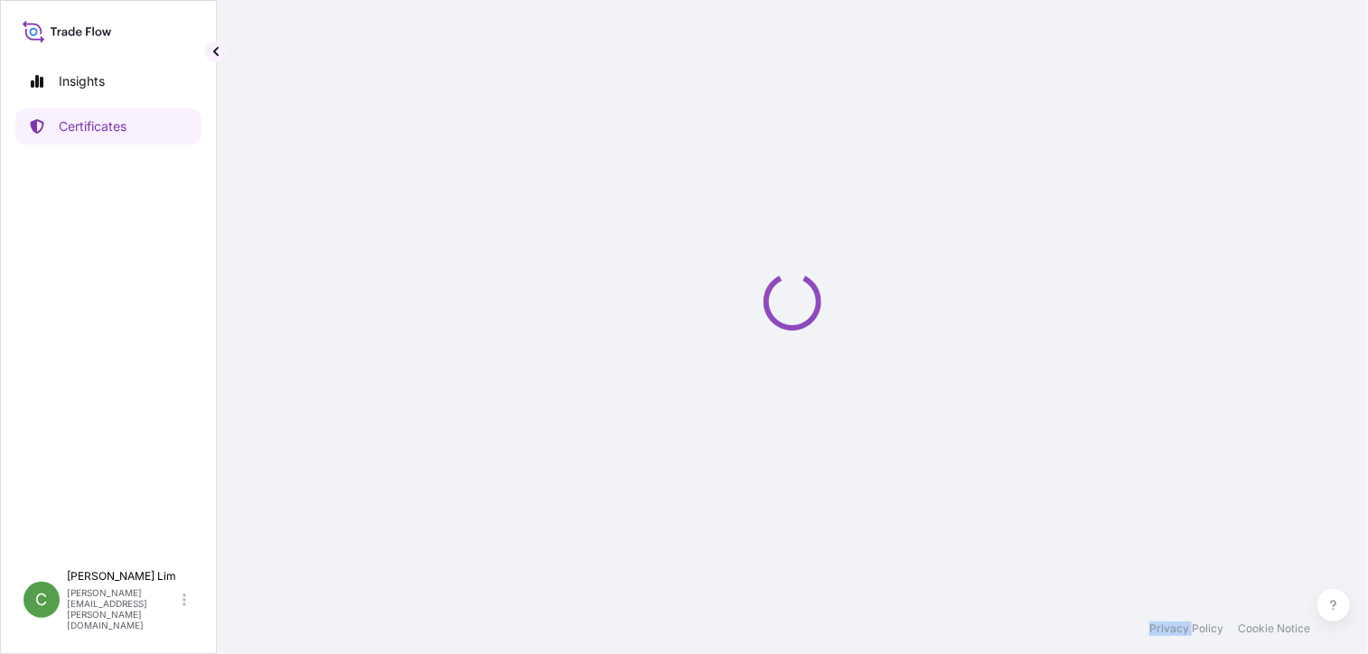
click at [302, 320] on div "Loading" at bounding box center [792, 302] width 1079 height 604
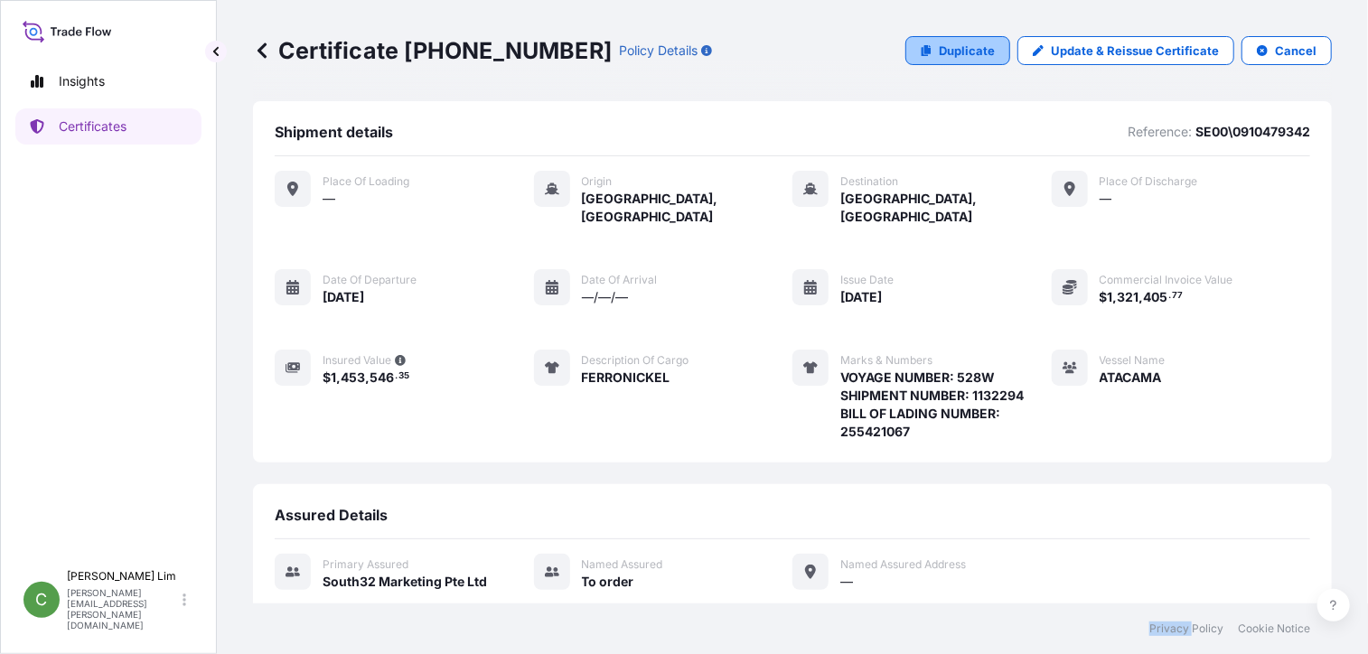
click at [925, 43] on link "Duplicate" at bounding box center [958, 50] width 105 height 29
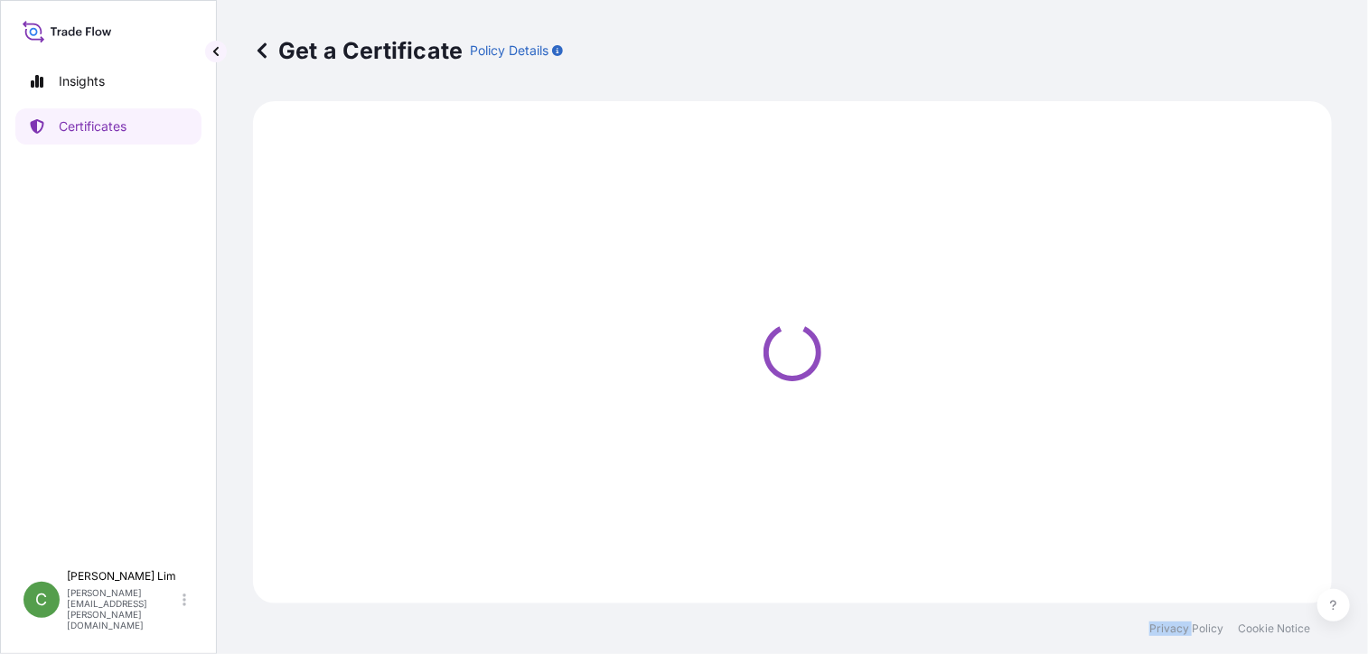
select select "Sea"
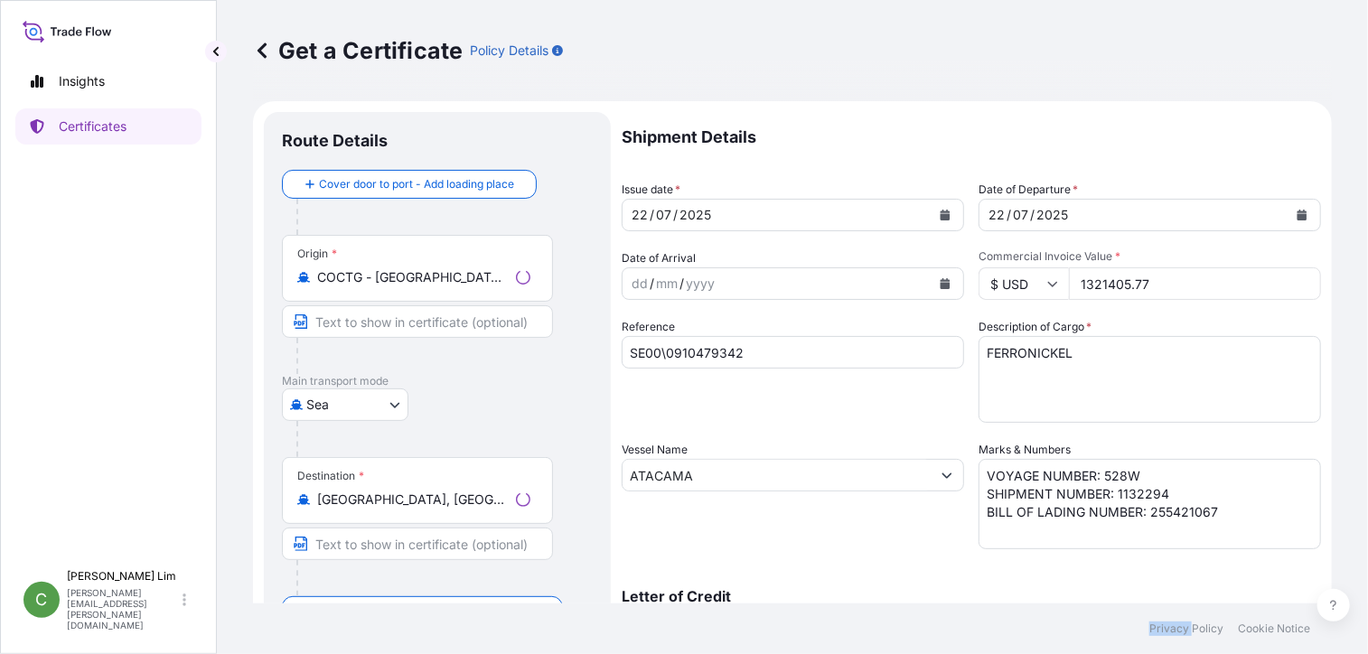
select select "31709"
click at [592, 430] on div at bounding box center [444, 439] width 296 height 36
drag, startPoint x: 42, startPoint y: 454, endPoint x: 105, endPoint y: 465, distance: 64.3
click at [42, 454] on div "Insights Certificates" at bounding box center [108, 304] width 186 height 514
click at [941, 214] on icon "Calendar" at bounding box center [946, 215] width 10 height 11
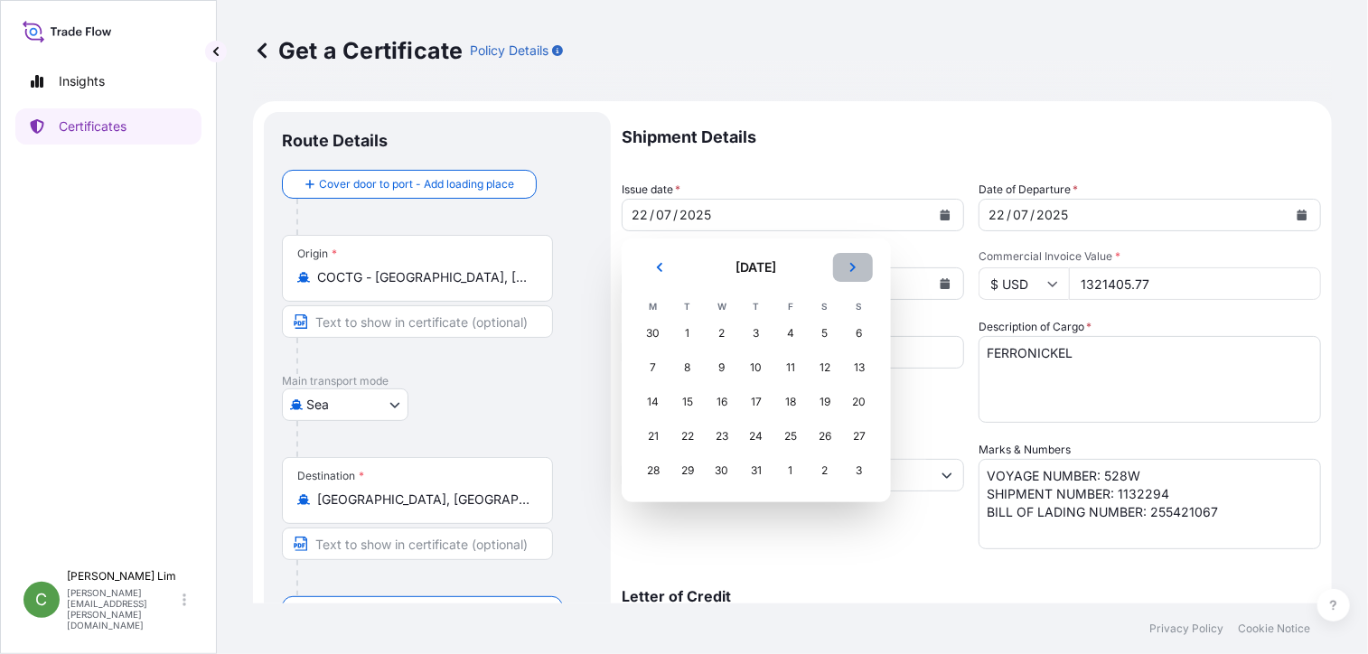
click at [853, 269] on icon "Next" at bounding box center [852, 267] width 5 height 9
click at [690, 401] on div "12" at bounding box center [687, 402] width 33 height 33
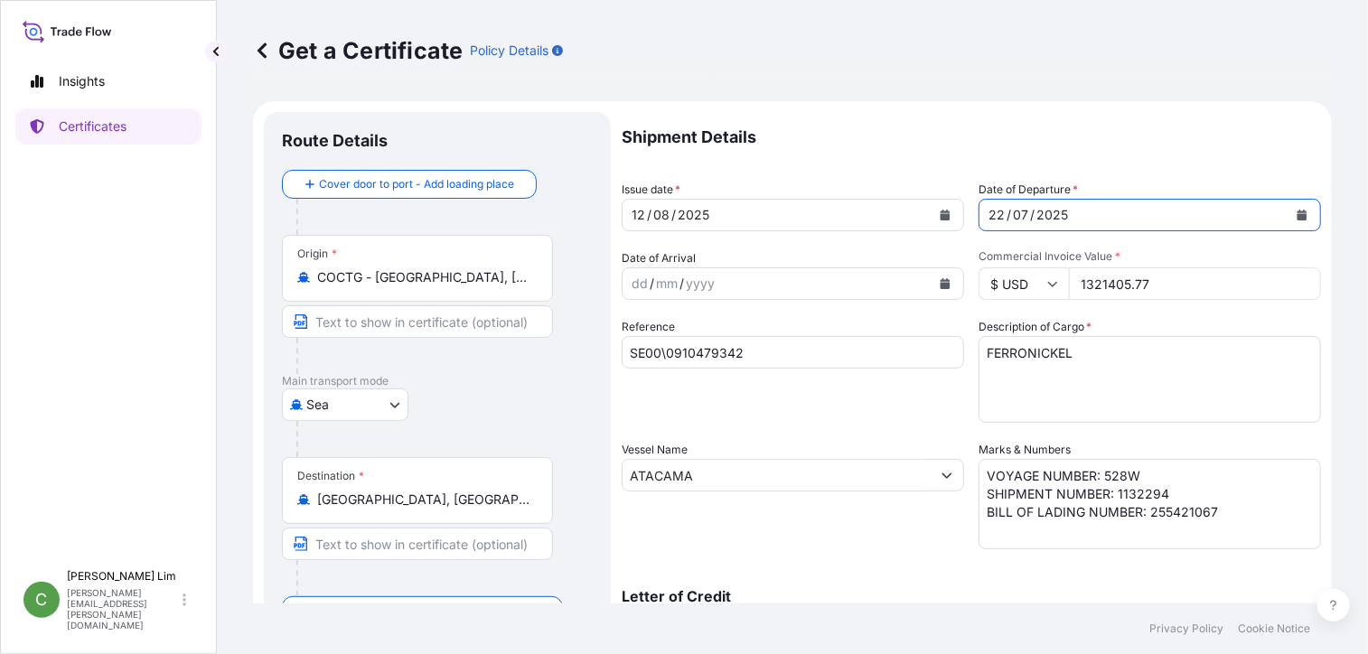
click at [1298, 214] on icon "Calendar" at bounding box center [1303, 215] width 10 height 11
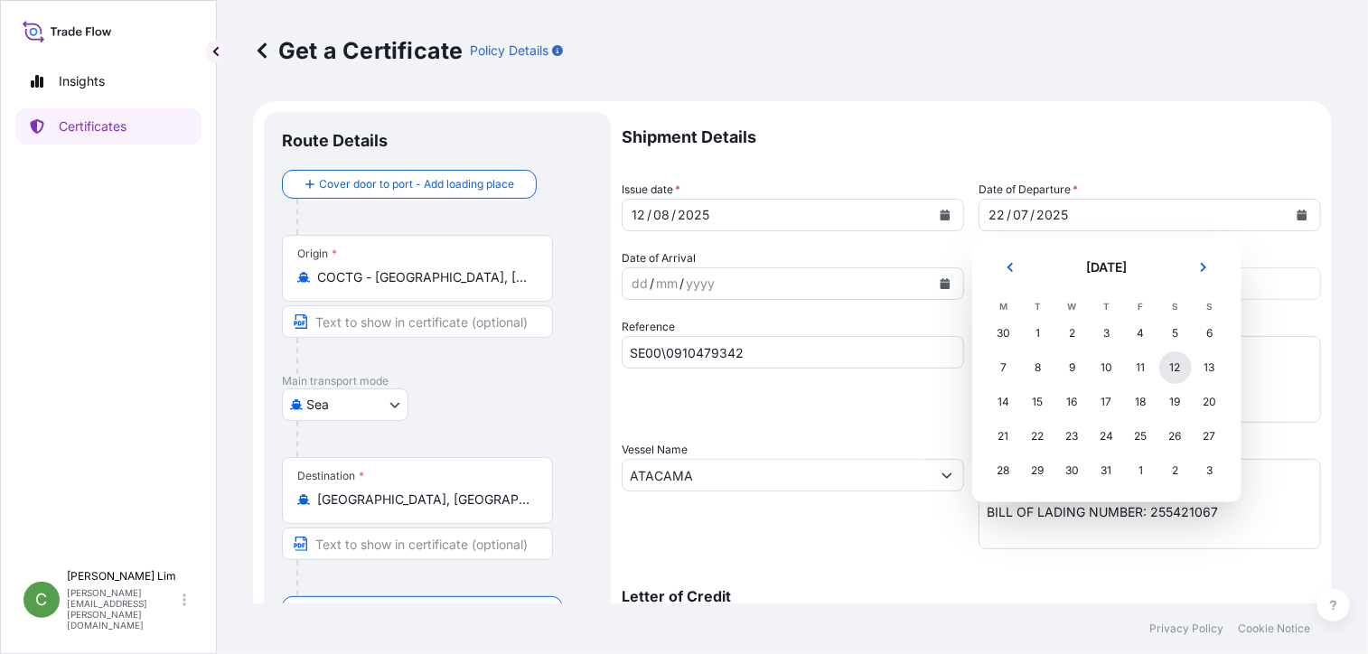
click at [1177, 363] on div "12" at bounding box center [1176, 368] width 33 height 33
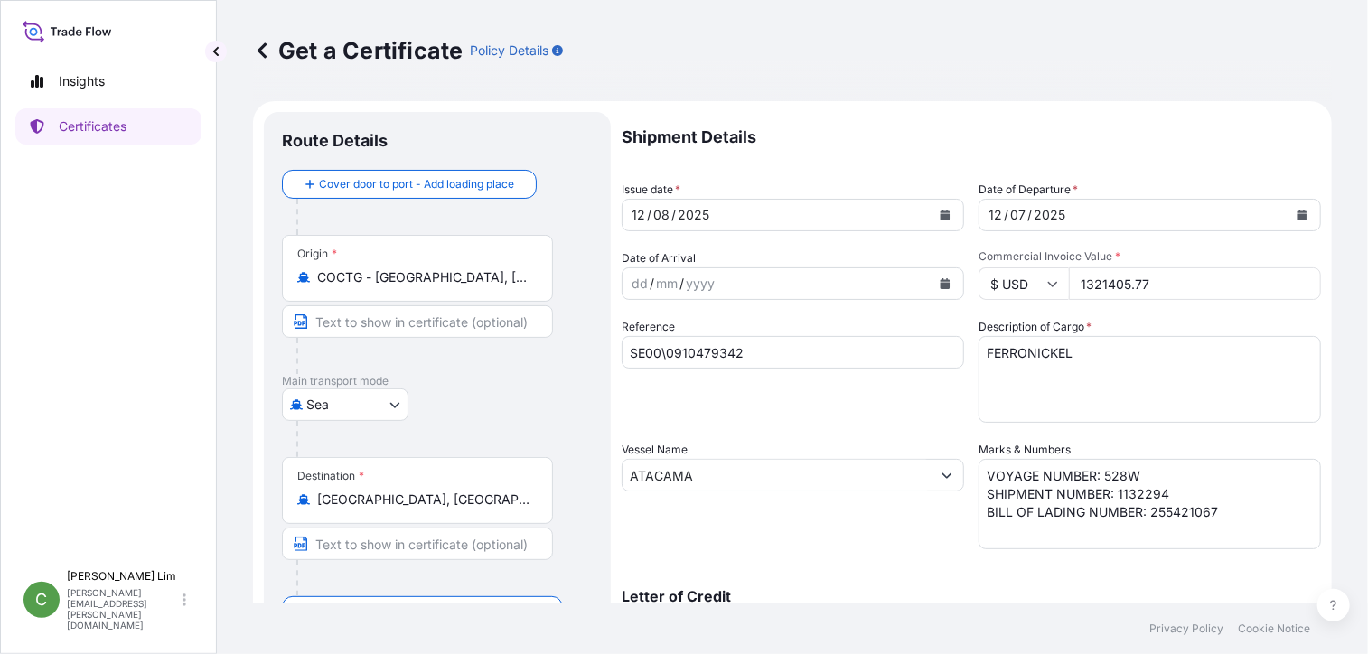
drag, startPoint x: 1158, startPoint y: 279, endPoint x: 1076, endPoint y: 286, distance: 81.6
click at [1076, 286] on input "1321405.77" at bounding box center [1195, 284] width 252 height 33
paste input "2001157.03"
type input "2001157.03"
drag, startPoint x: 757, startPoint y: 355, endPoint x: 596, endPoint y: 349, distance: 161.9
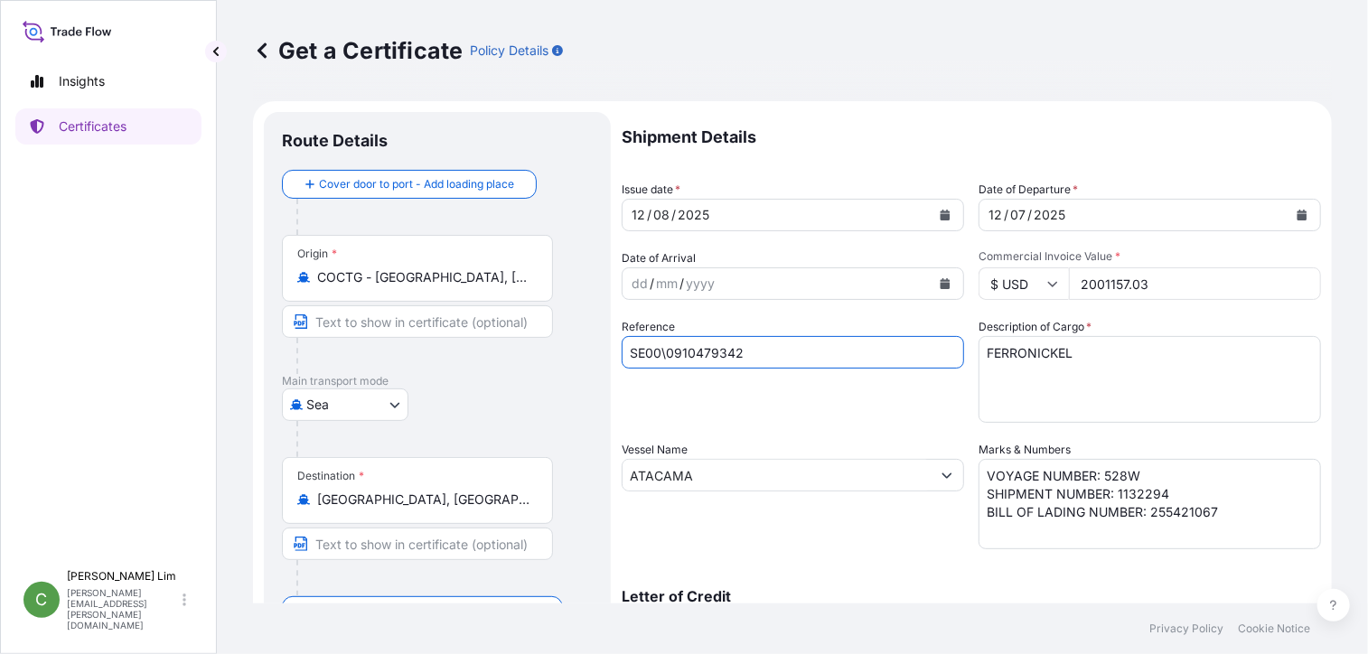
click at [596, 349] on form "Route Details Cover door to port - Add loading place Place of loading Road / In…" at bounding box center [792, 499] width 1079 height 796
paste input "496"
type input "SE00\0910479496"
drag, startPoint x: 698, startPoint y: 478, endPoint x: 585, endPoint y: 472, distance: 113.1
click at [585, 472] on form "Route Details Cover door to port - Add loading place Place of loading Road / In…" at bounding box center [792, 499] width 1079 height 796
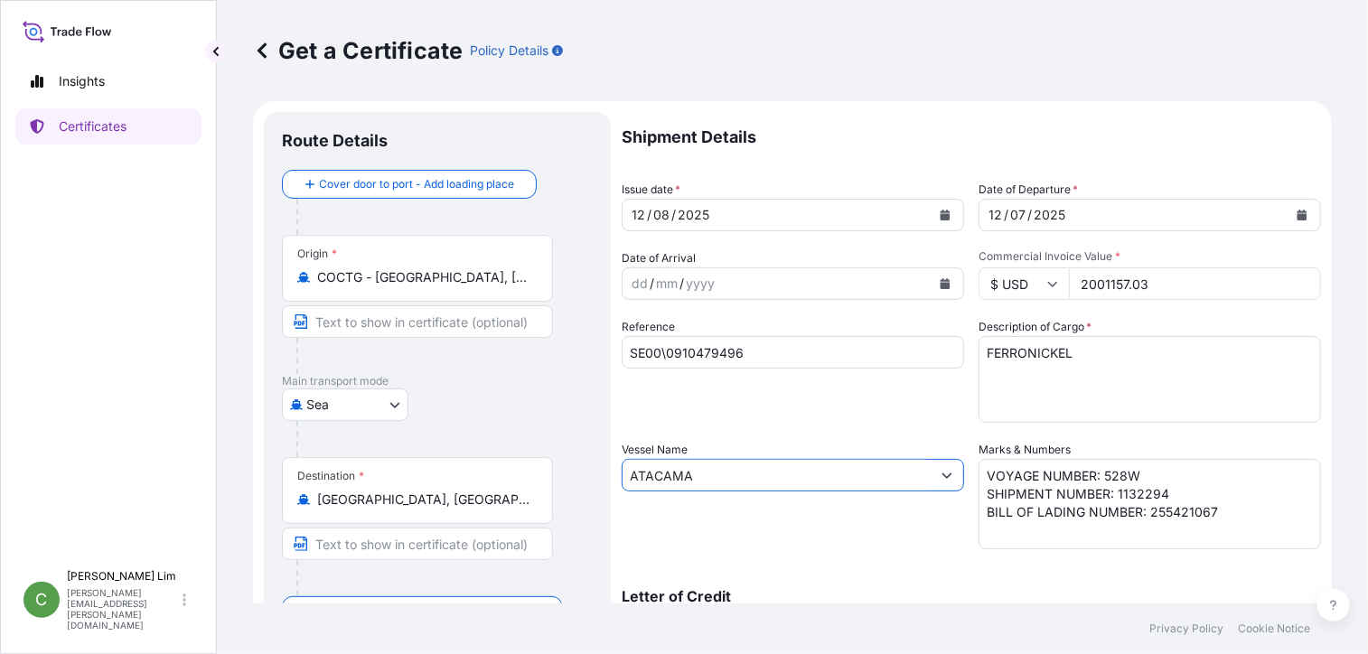
paste input "MAERSK [PERSON_NAME]"
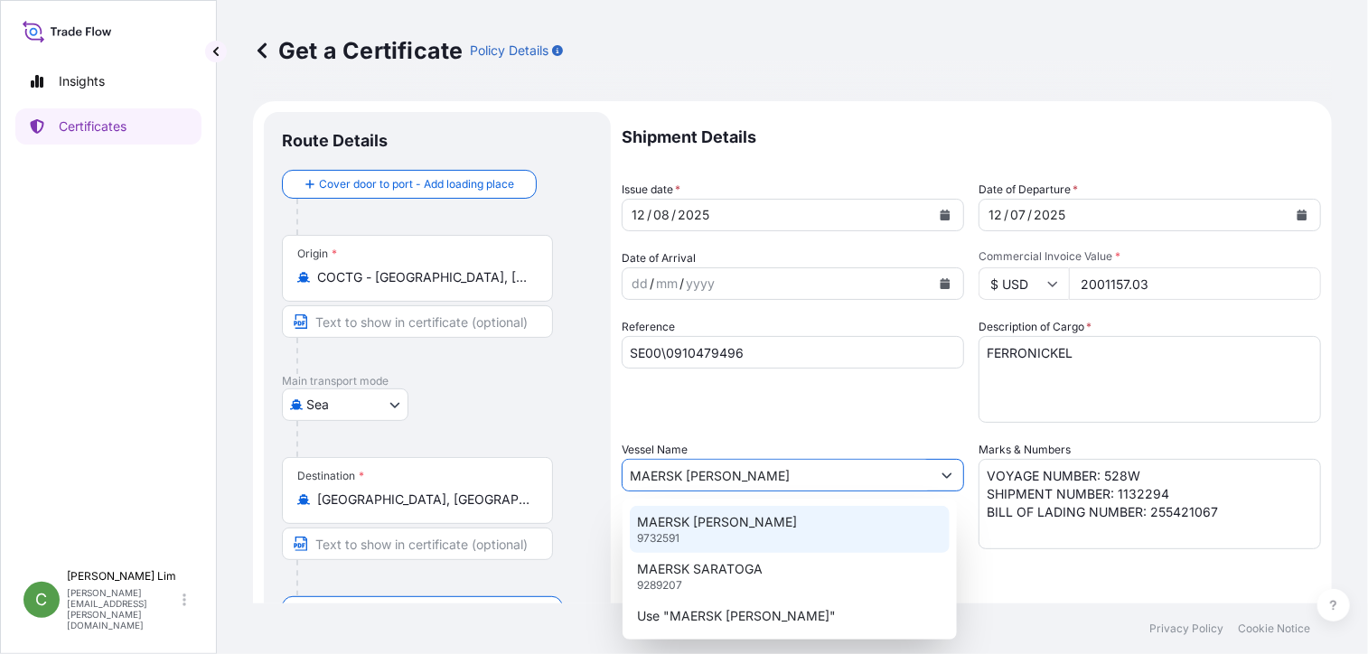
click at [677, 520] on p "MAERSK [PERSON_NAME]" at bounding box center [717, 522] width 160 height 18
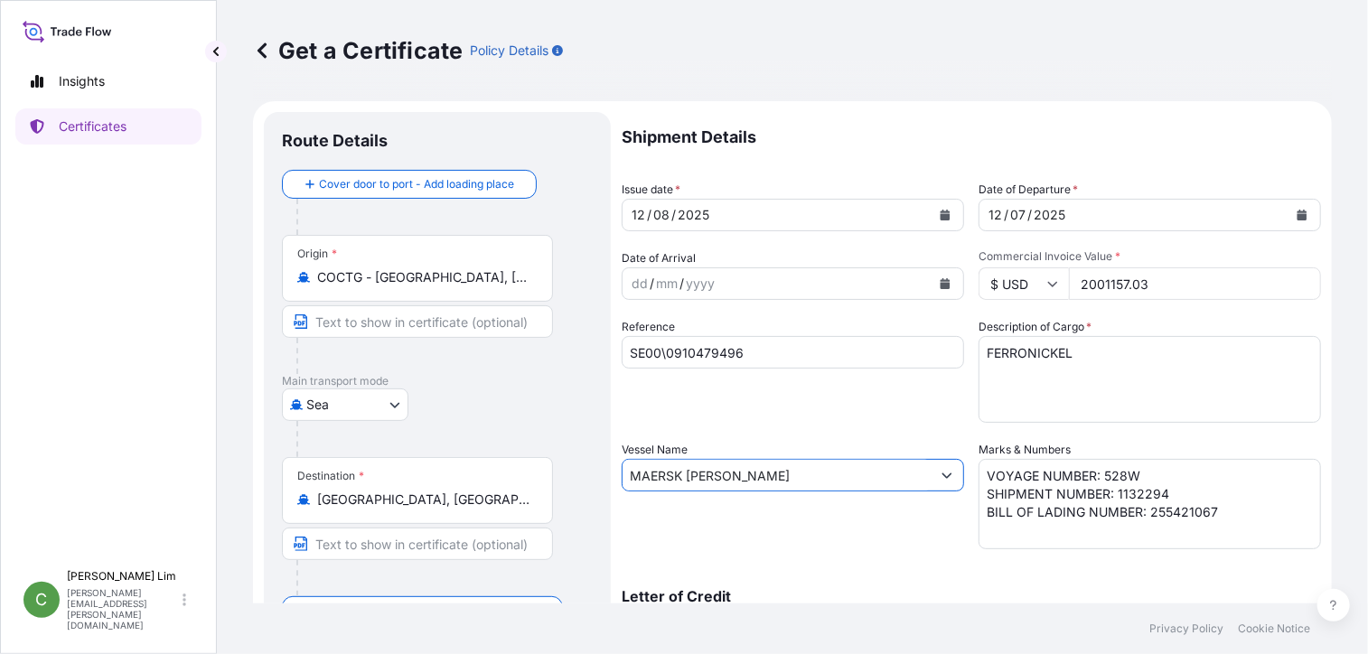
type input "MAERSK [PERSON_NAME]"
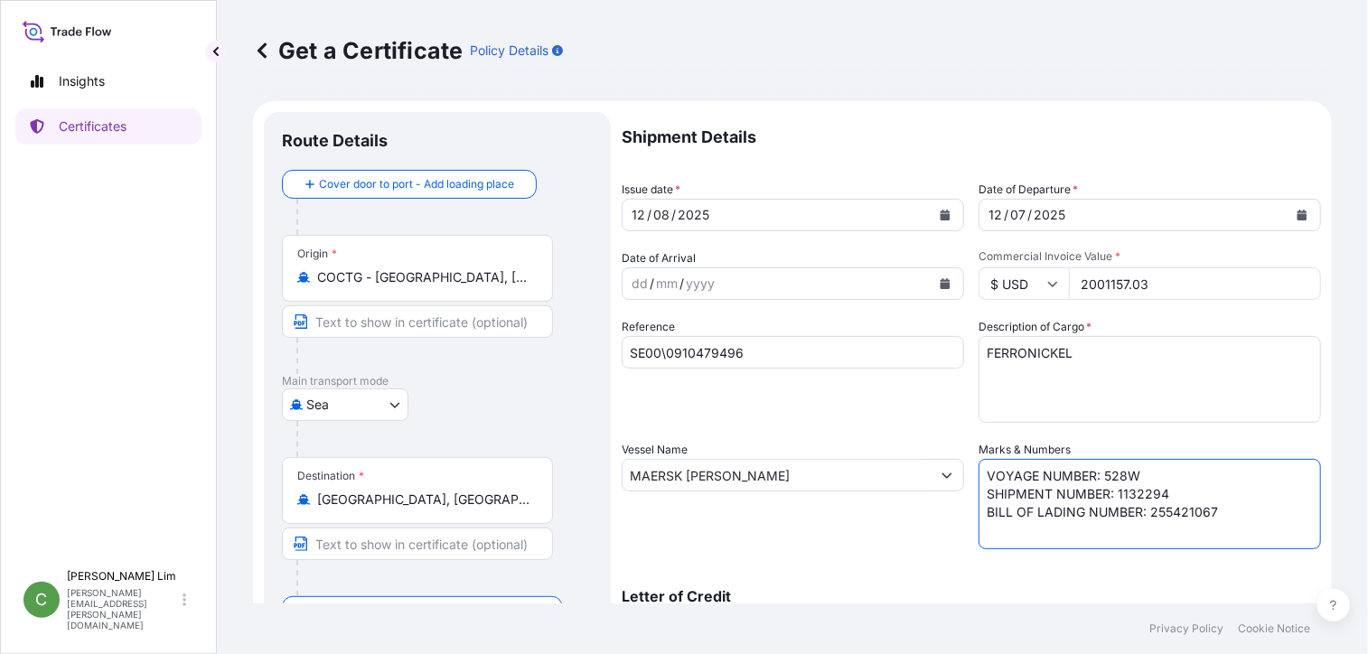
drag, startPoint x: 1095, startPoint y: 475, endPoint x: 1133, endPoint y: 474, distance: 38.0
click at [1133, 474] on textarea "VOYAGE NUMBER: 528W SHIPMENT NUMBER: 1132294 BILL OF LADING NUMBER: 255421067" at bounding box center [1150, 504] width 343 height 90
paste textarea "31"
drag, startPoint x: 1149, startPoint y: 494, endPoint x: 1139, endPoint y: 495, distance: 10.0
click at [1149, 494] on textarea "VOYAGE NUMBER: 528W SHIPMENT NUMBER: 1132294 BILL OF LADING NUMBER: 255421067" at bounding box center [1150, 504] width 343 height 90
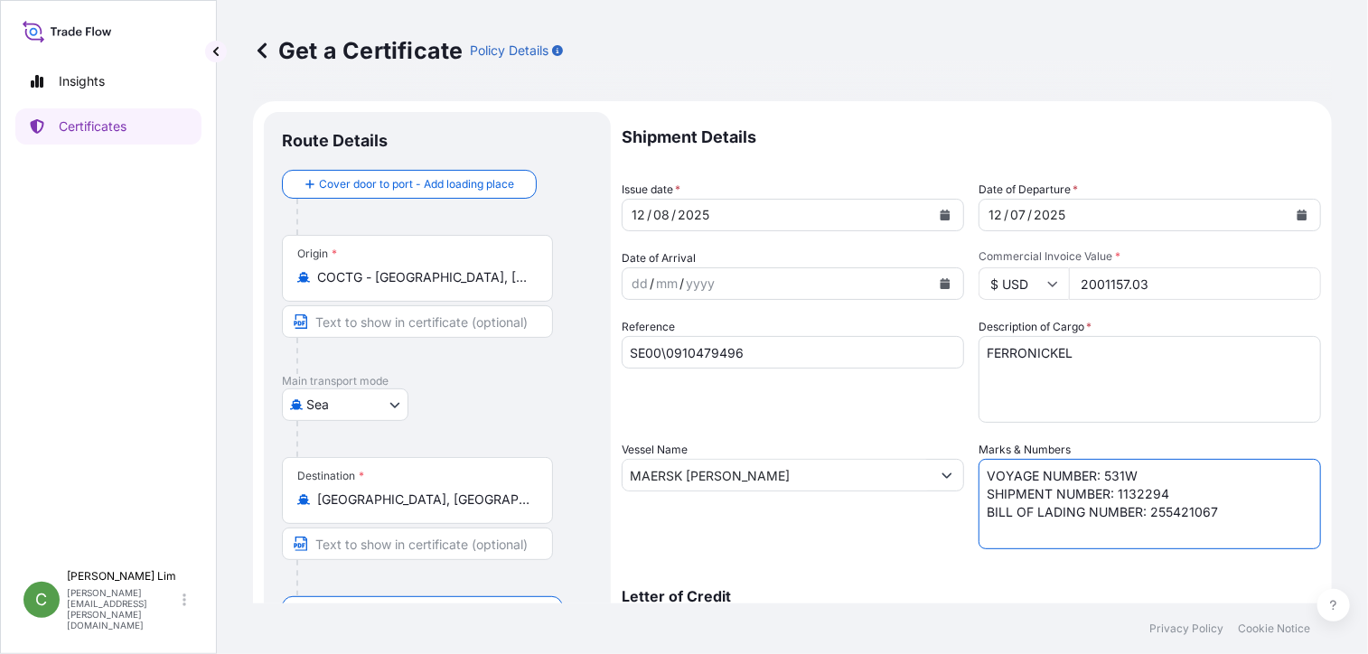
drag, startPoint x: 1118, startPoint y: 493, endPoint x: 1184, endPoint y: 490, distance: 66.0
click at [1184, 490] on textarea "VOYAGE NUMBER: 528W SHIPMENT NUMBER: 1132294 BILL OF LADING NUMBER: 255421067" at bounding box center [1150, 504] width 343 height 90
paste textarea "1132523"
drag, startPoint x: 1142, startPoint y: 513, endPoint x: 1225, endPoint y: 512, distance: 83.2
click at [1225, 512] on textarea "VOYAGE NUMBER: 528W SHIPMENT NUMBER: 1132294 BILL OF LADING NUMBER: 255421067" at bounding box center [1150, 504] width 343 height 90
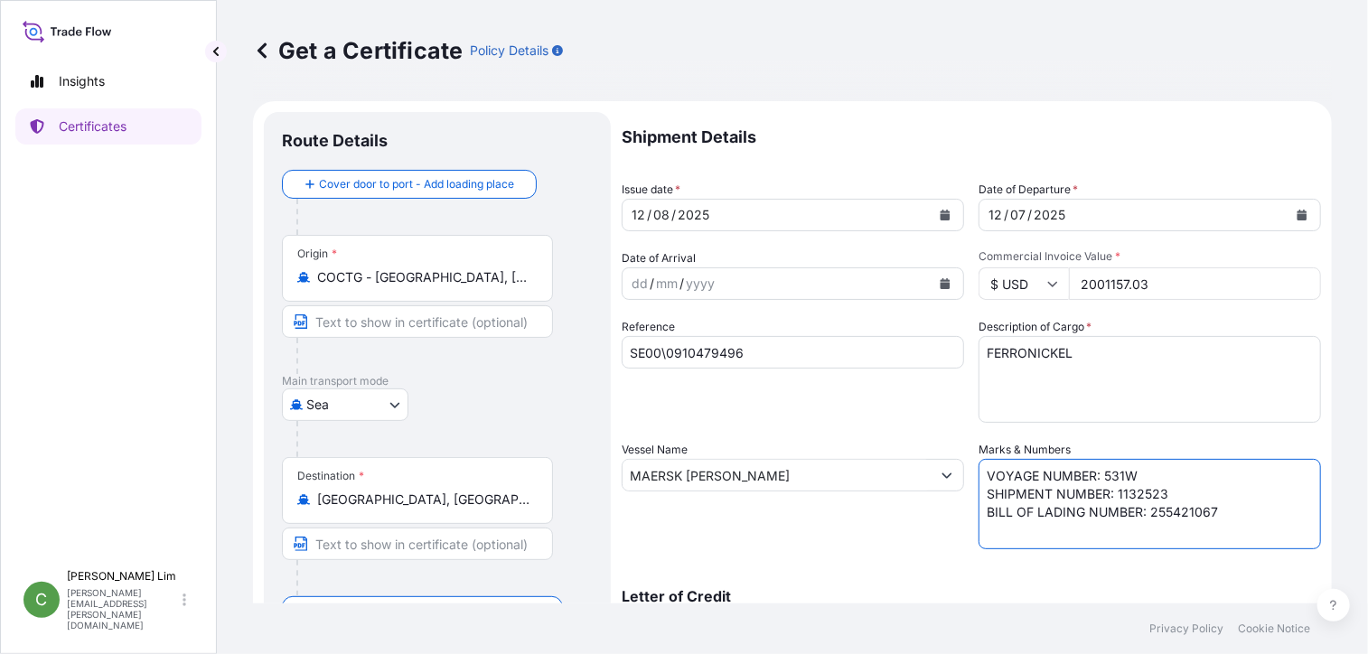
click at [1225, 512] on textarea "VOYAGE NUMBER: 528W SHIPMENT NUMBER: 1132294 BILL OF LADING NUMBER: 255421067" at bounding box center [1150, 504] width 343 height 90
drag, startPoint x: 1142, startPoint y: 516, endPoint x: 1254, endPoint y: 509, distance: 112.3
click at [1254, 509] on textarea "VOYAGE NUMBER: 528W SHIPMENT NUMBER: 1132294 BILL OF LADING NUMBER: 255421067" at bounding box center [1150, 504] width 343 height 90
paste textarea "7013060"
type textarea "VOYAGE NUMBER: 531W SHIPMENT NUMBER: 1132523 BILL OF LADING NUMBER: 257013060"
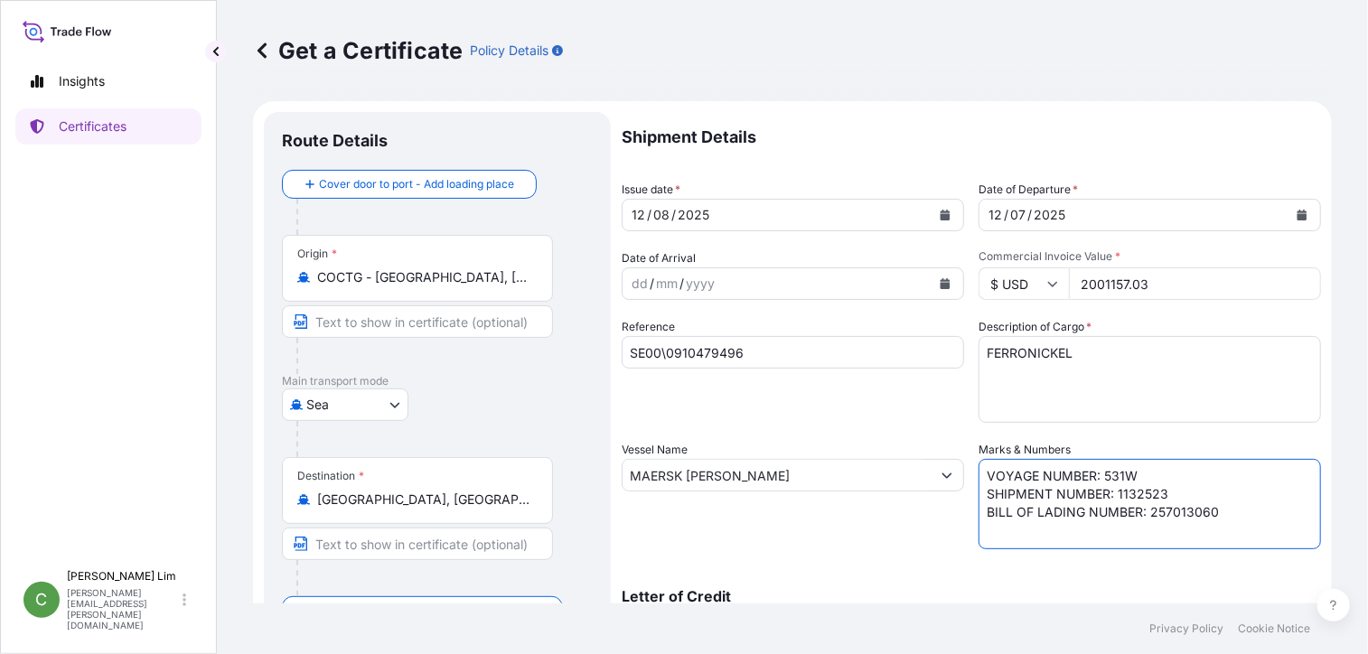
click at [962, 568] on div "Letter of Credit This shipment has a letter of credit Letter of credit * Letter…" at bounding box center [972, 603] width 700 height 70
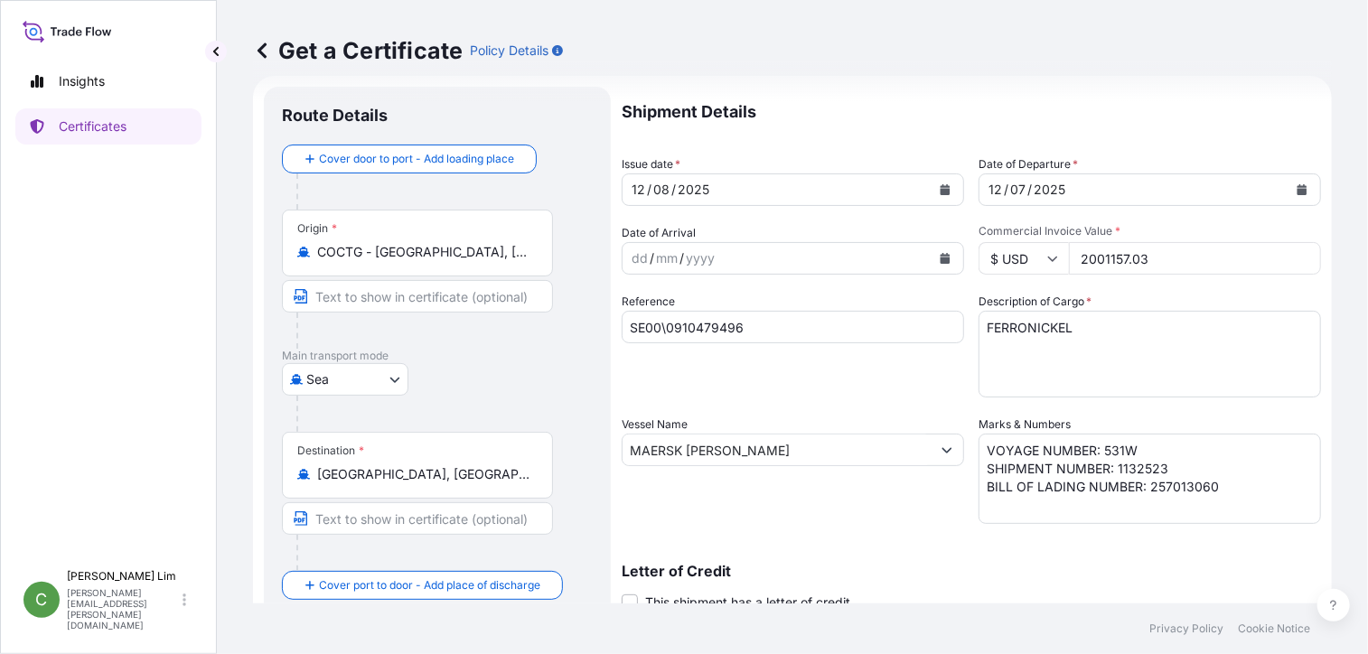
scroll to position [22, 0]
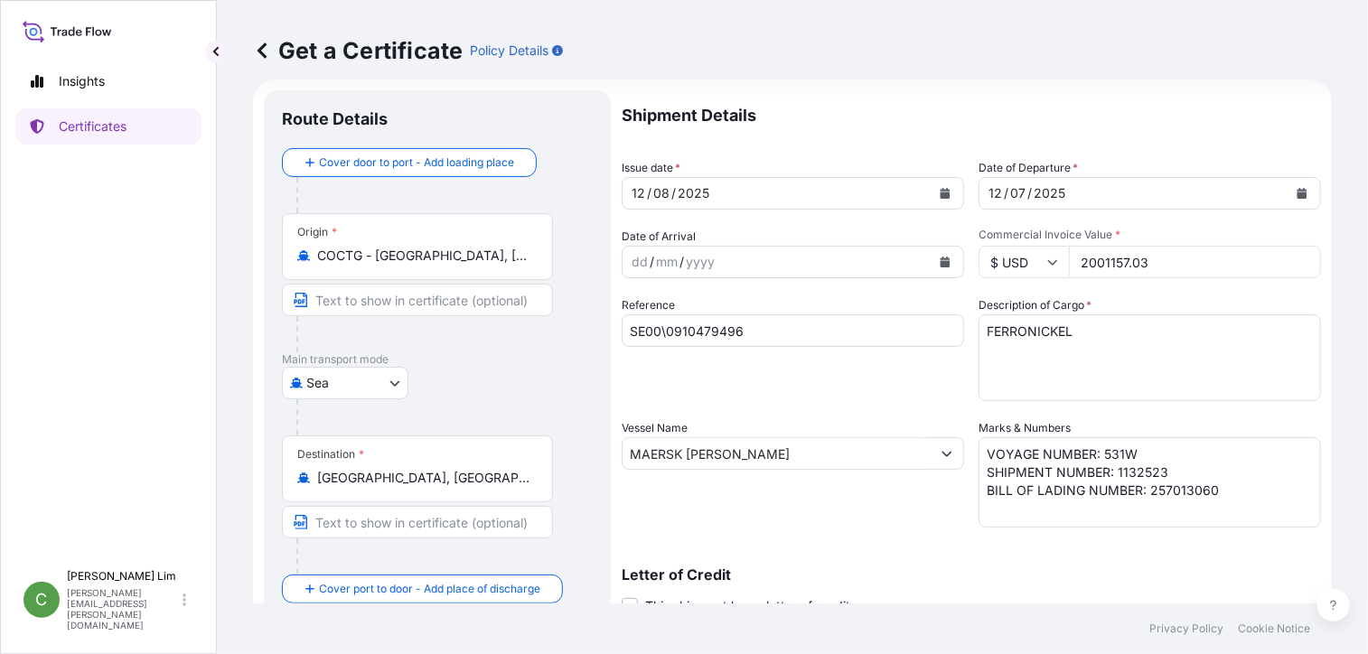
click at [1298, 193] on icon "Calendar" at bounding box center [1303, 193] width 10 height 11
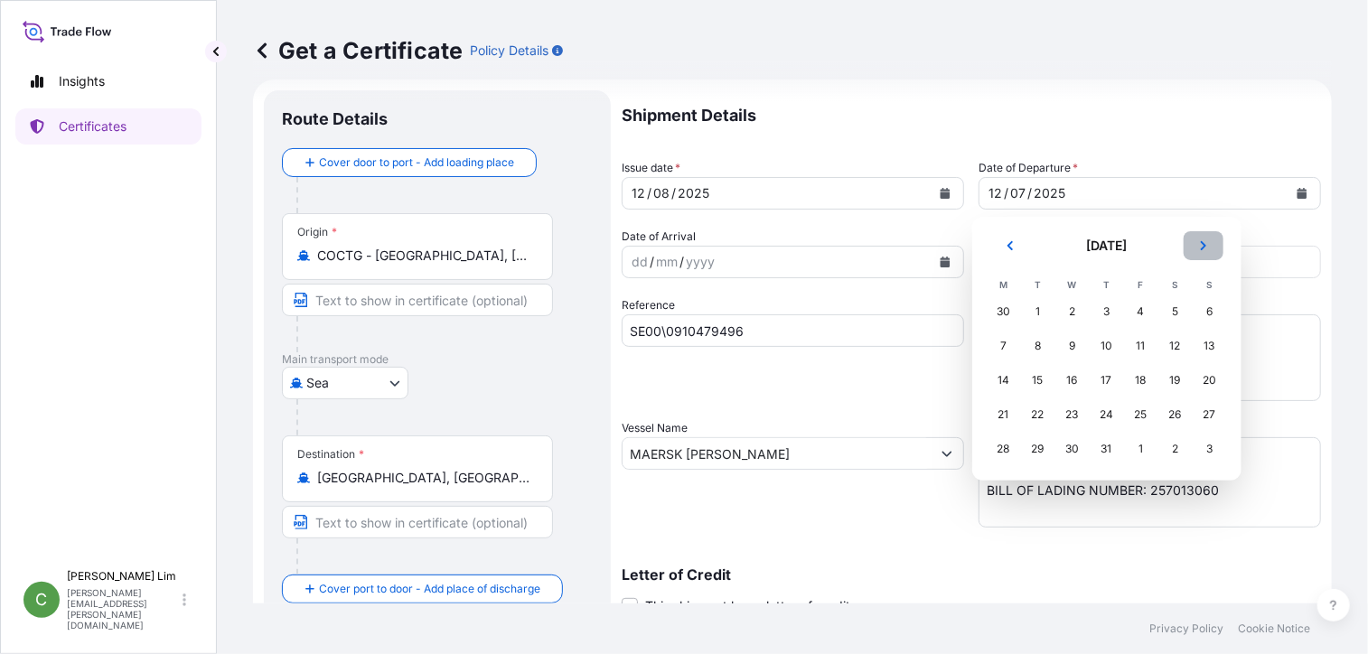
click at [1209, 248] on button "Next" at bounding box center [1204, 245] width 40 height 29
click at [1040, 375] on div "12" at bounding box center [1038, 380] width 33 height 33
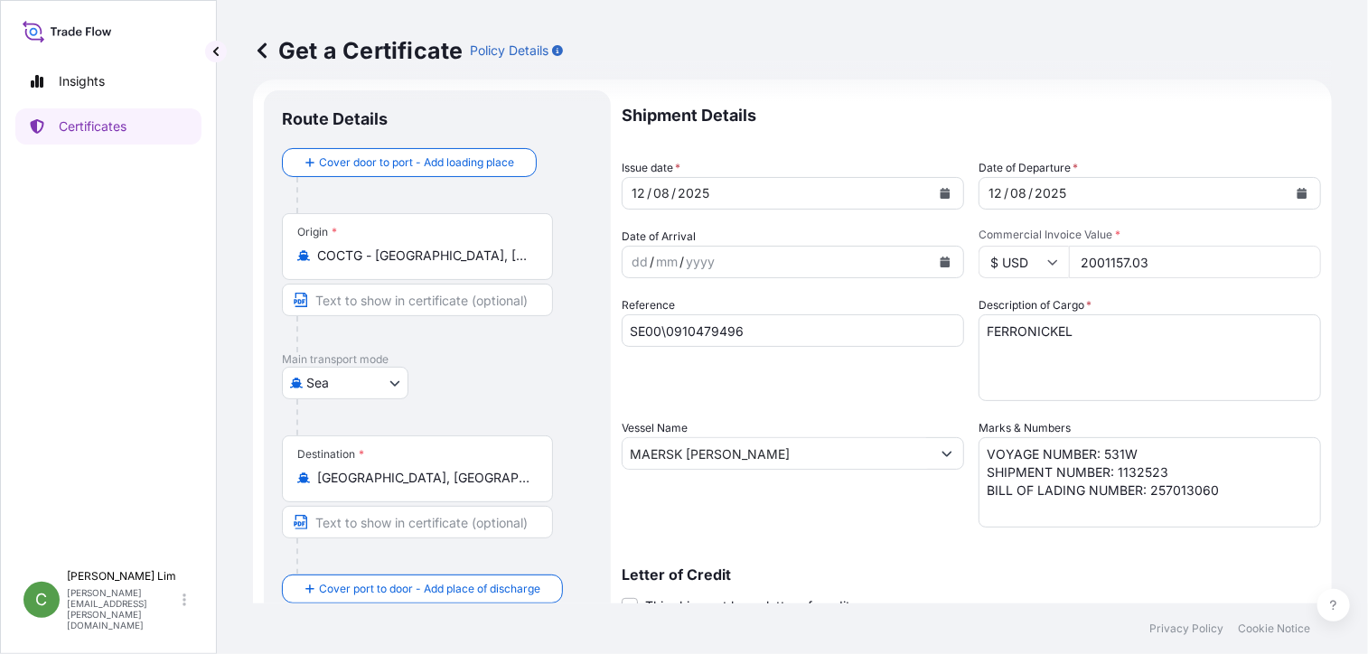
click at [1283, 352] on textarea "FERRONICKEL" at bounding box center [1150, 358] width 343 height 87
click at [969, 544] on div "Shipment Details Issue date * [DATE] Date of Departure * [DATE] Date of Arrival…" at bounding box center [972, 452] width 700 height 724
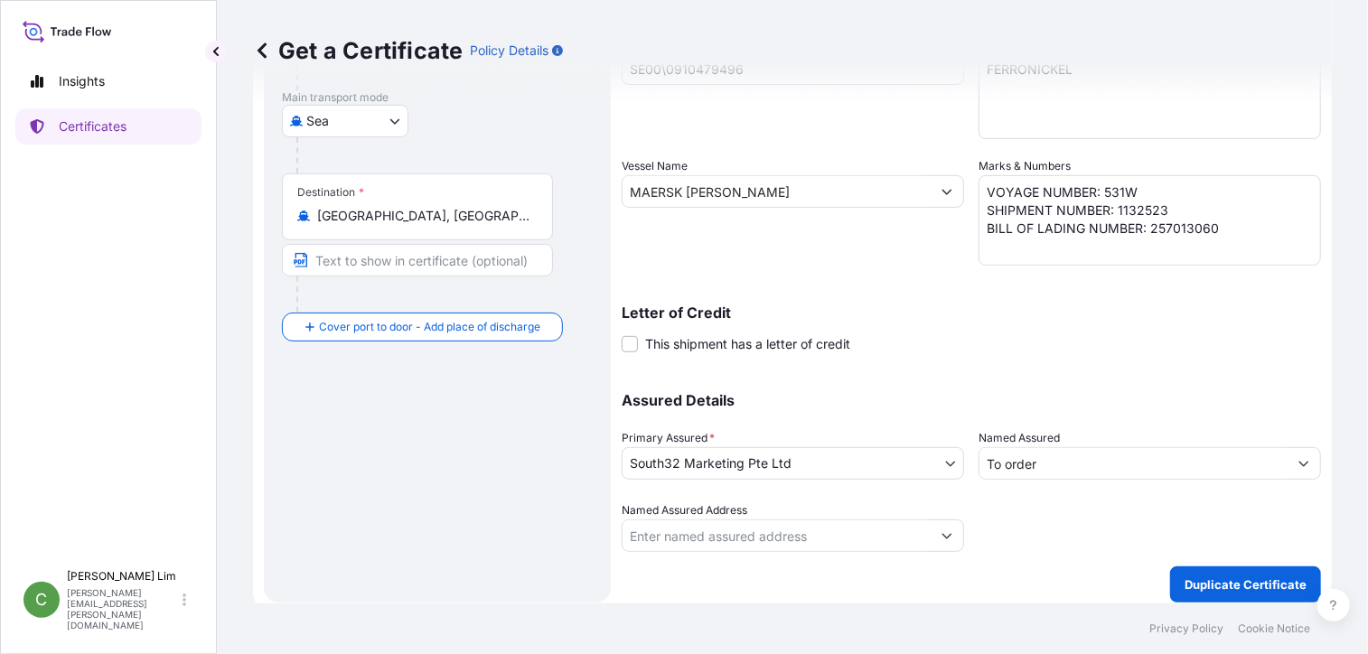
scroll to position [293, 0]
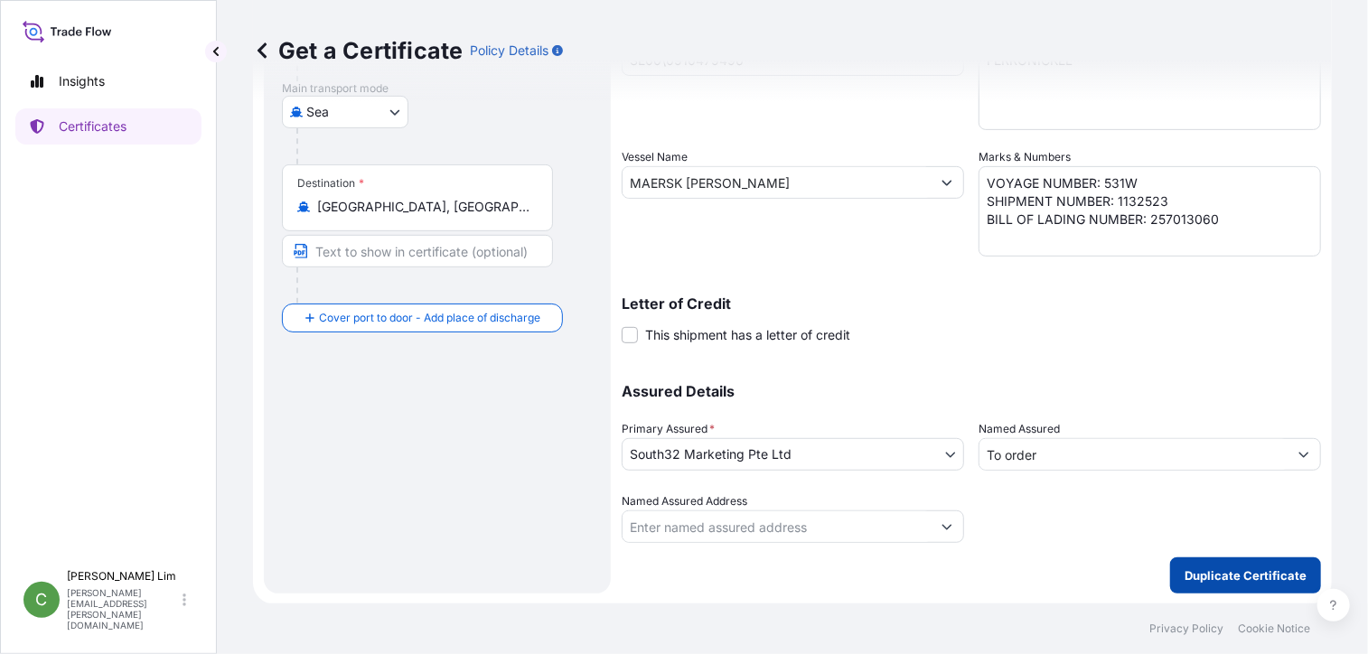
click at [1281, 567] on p "Duplicate Certificate" at bounding box center [1246, 576] width 122 height 18
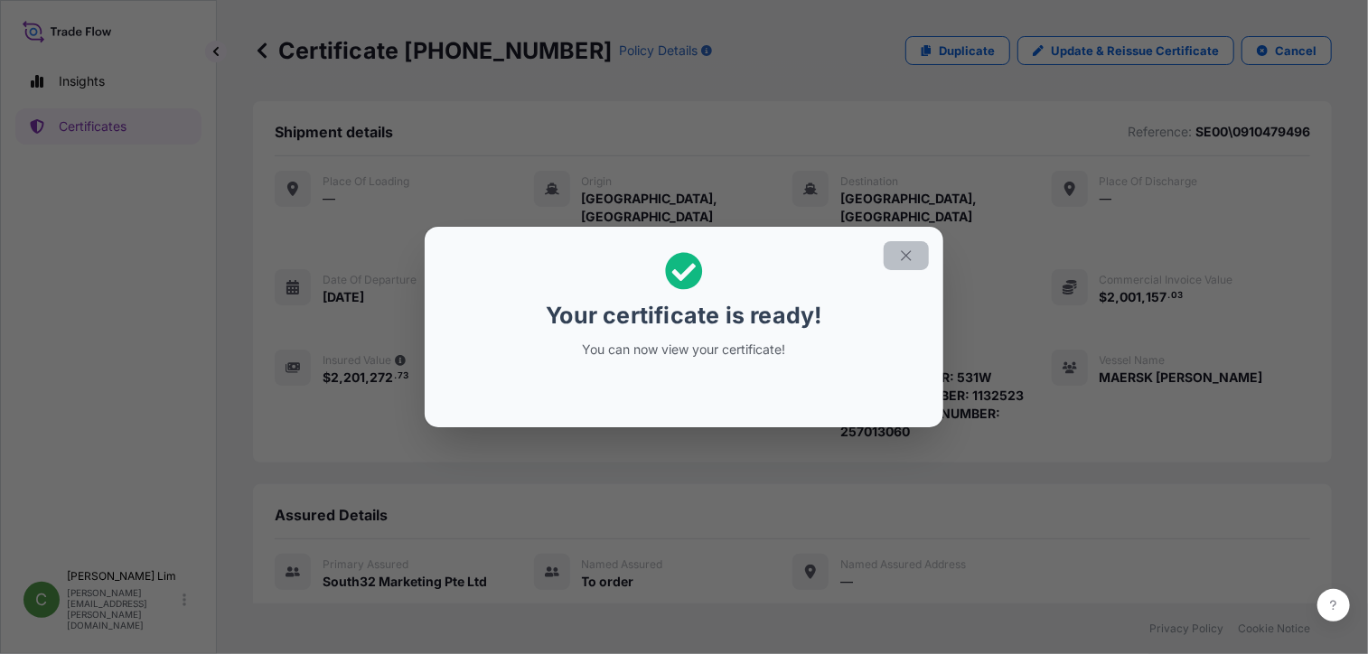
click at [907, 254] on icon "button" at bounding box center [906, 255] width 10 height 10
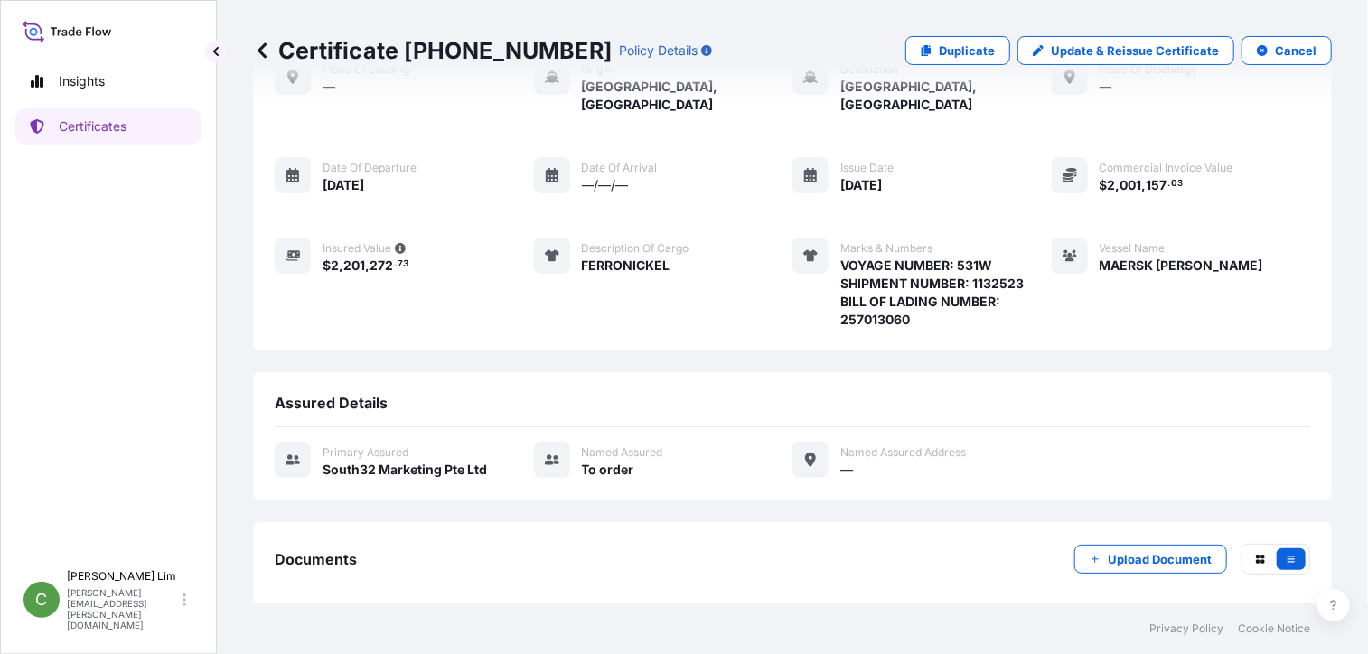
scroll to position [177, 0]
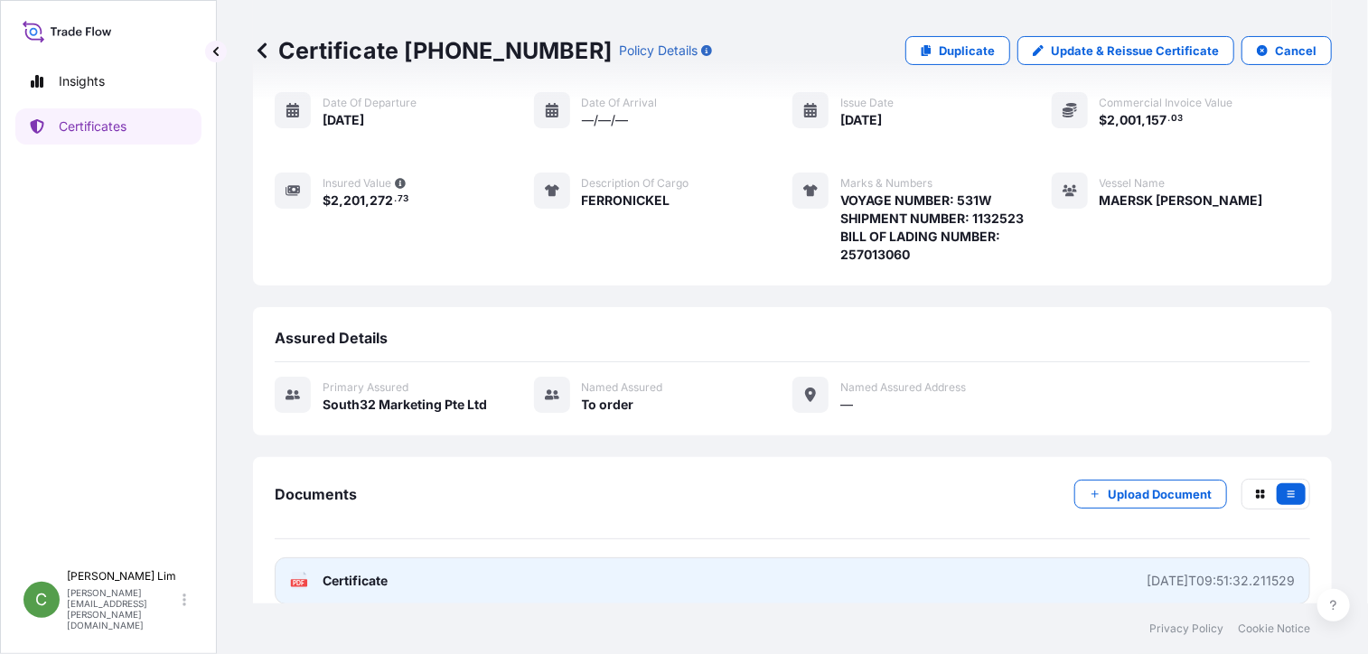
click at [347, 572] on span "Certificate" at bounding box center [355, 581] width 65 height 18
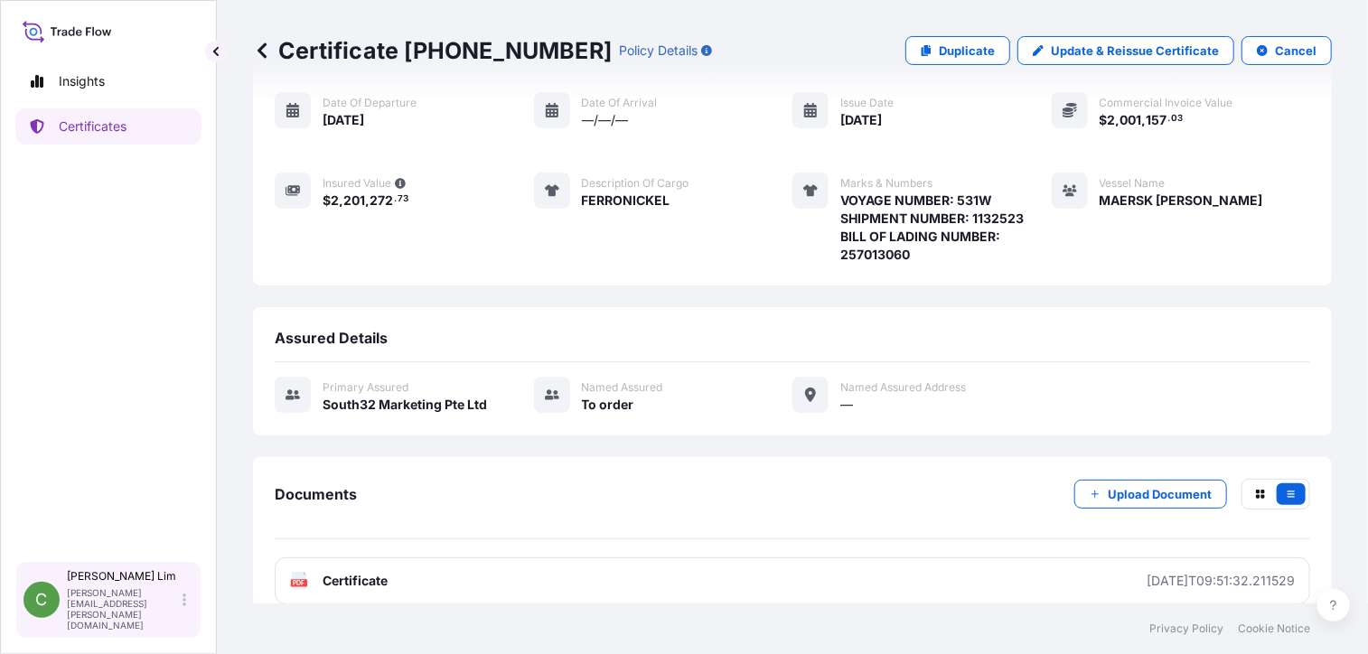
click at [27, 607] on div "C" at bounding box center [41, 600] width 36 height 36
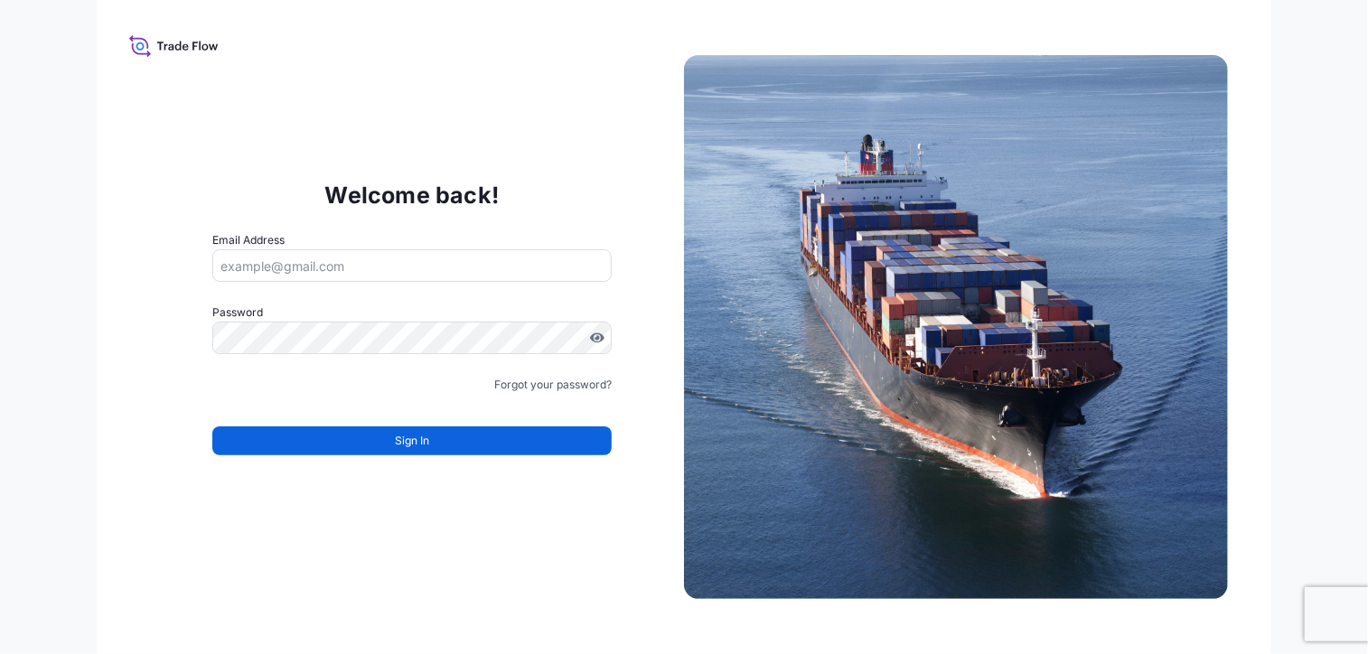
type input "[PERSON_NAME][EMAIL_ADDRESS][PERSON_NAME][DOMAIN_NAME]"
